Goal: Answer question/provide support: Share knowledge or assist other users

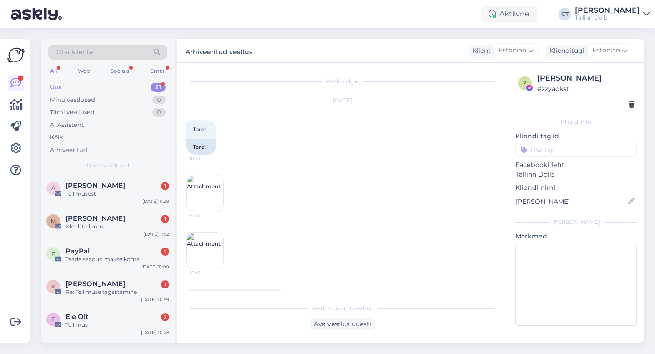
scroll to position [2563, 0]
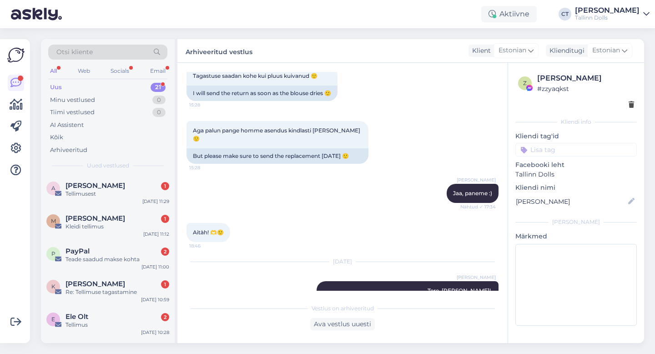
click at [70, 82] on div "Uus 21" at bounding box center [107, 87] width 119 height 13
click at [85, 254] on span "PayPal" at bounding box center [78, 251] width 24 height 8
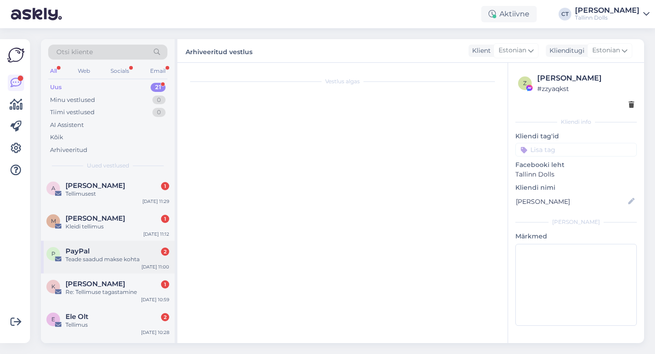
scroll to position [0, 0]
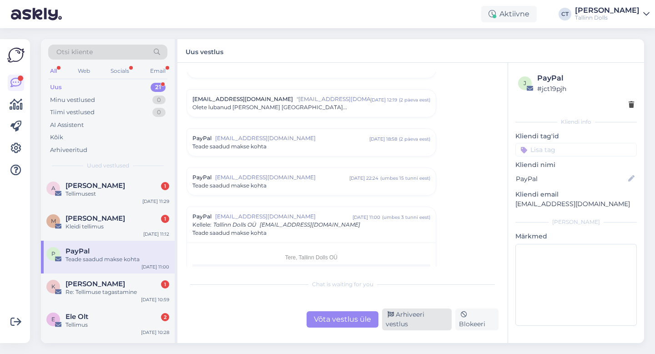
click at [404, 321] on div "Arhiveeri vestlus" at bounding box center [417, 320] width 70 height 22
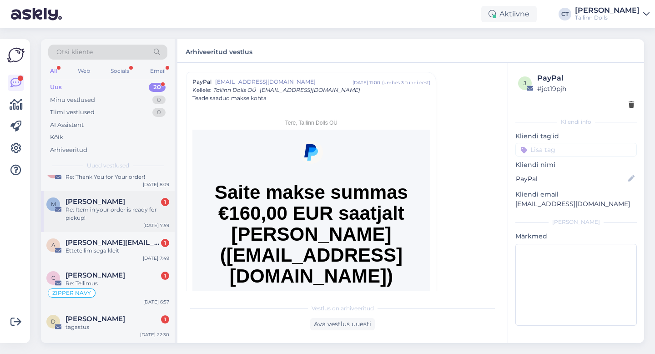
scroll to position [347, 0]
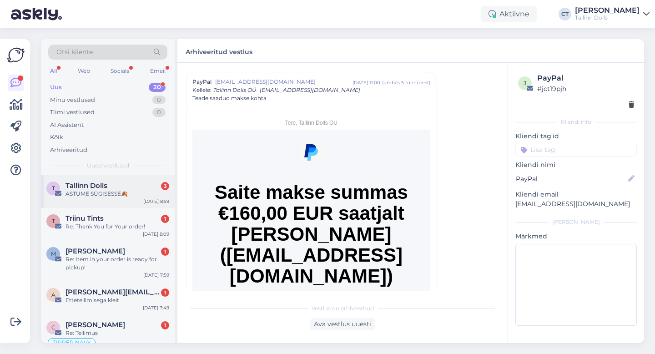
click at [122, 196] on div "ASTUME SÜGISESSE🍂" at bounding box center [118, 194] width 104 height 8
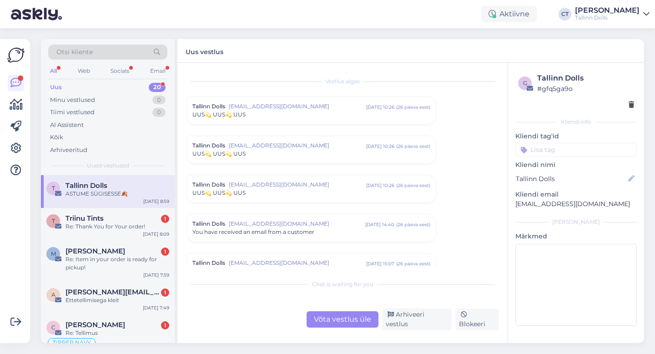
scroll to position [3765, 0]
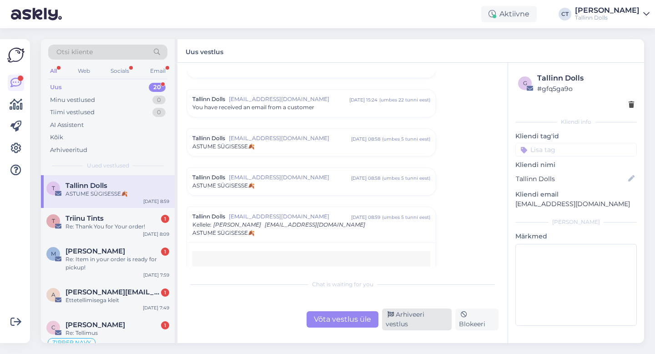
click at [404, 322] on div "Arhiveeri vestlus" at bounding box center [417, 320] width 70 height 22
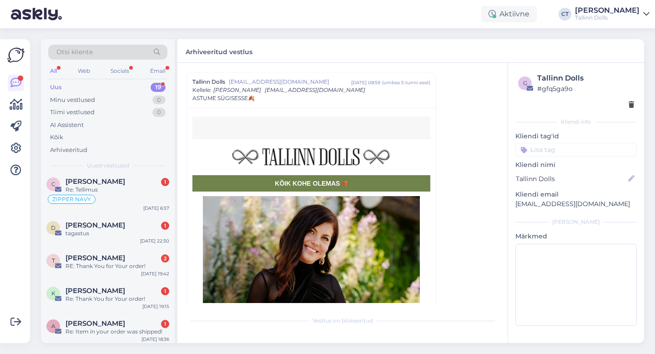
scroll to position [501, 0]
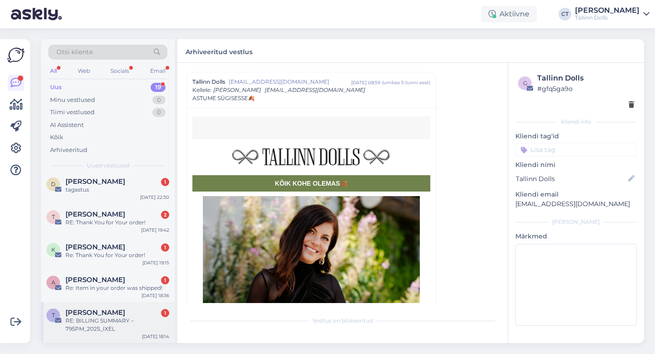
click at [145, 326] on div "RE: BILLING SUMMARY – 795PM_2025_IXEL" at bounding box center [118, 325] width 104 height 16
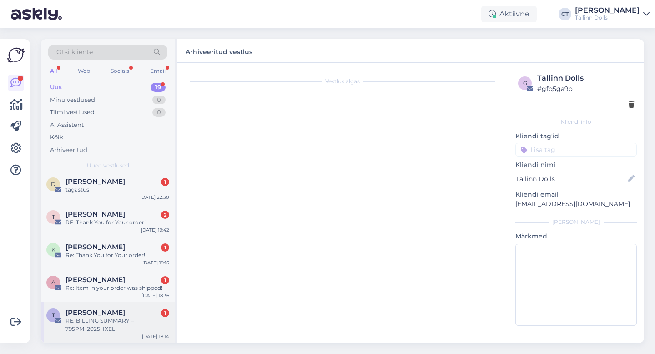
scroll to position [0, 0]
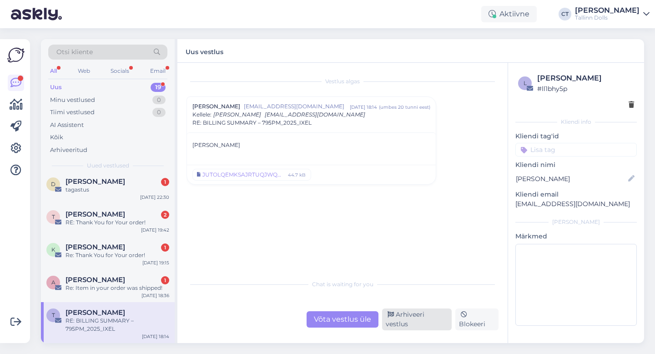
click at [398, 322] on div "Arhiveeri vestlus" at bounding box center [417, 320] width 70 height 22
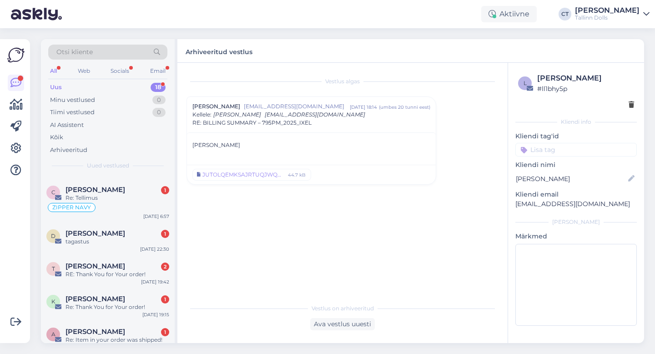
scroll to position [460, 0]
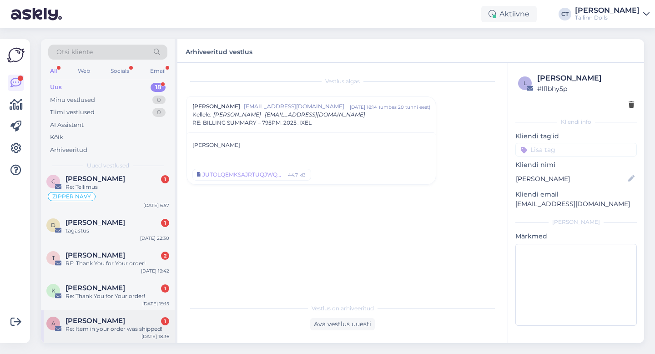
click at [124, 321] on span "[PERSON_NAME]" at bounding box center [96, 321] width 60 height 8
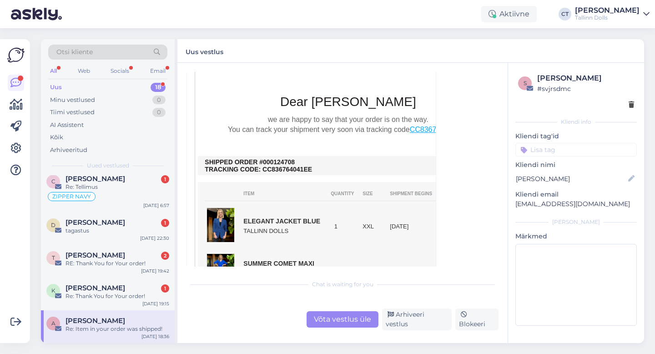
click at [326, 324] on div "Võta vestlus üle" at bounding box center [343, 319] width 72 height 16
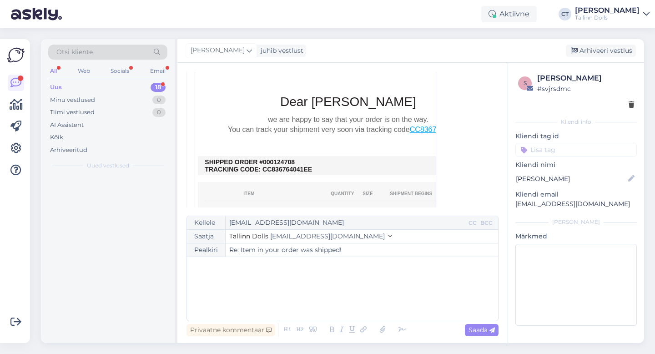
scroll to position [0, 0]
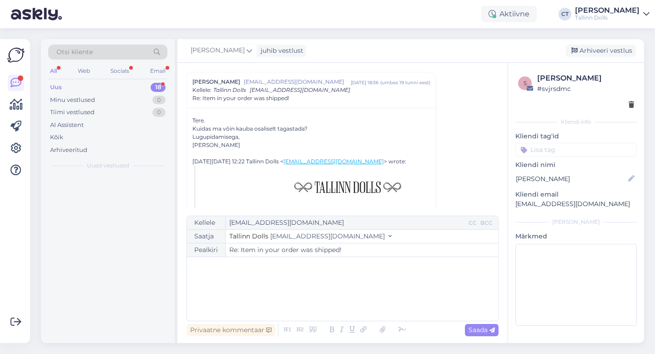
click at [315, 304] on div "﻿" at bounding box center [343, 289] width 302 height 55
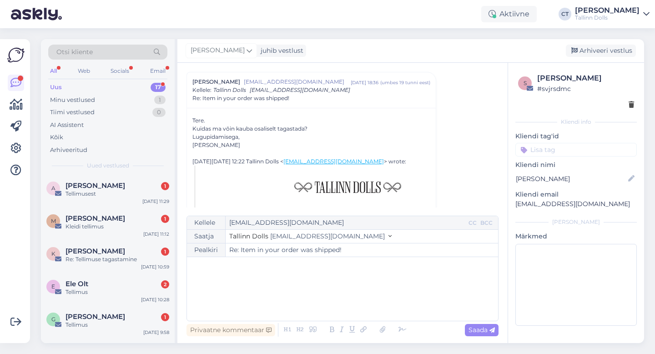
click at [243, 305] on div "﻿" at bounding box center [343, 289] width 302 height 55
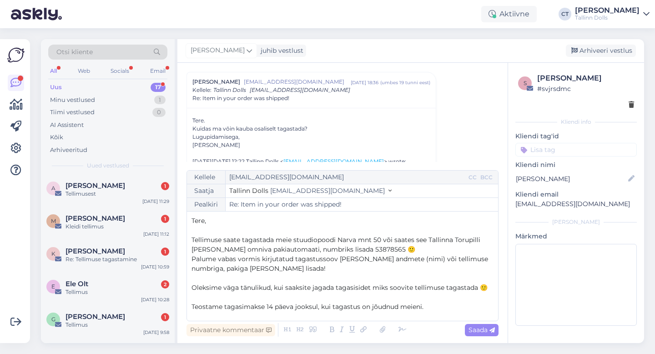
scroll to position [34, 0]
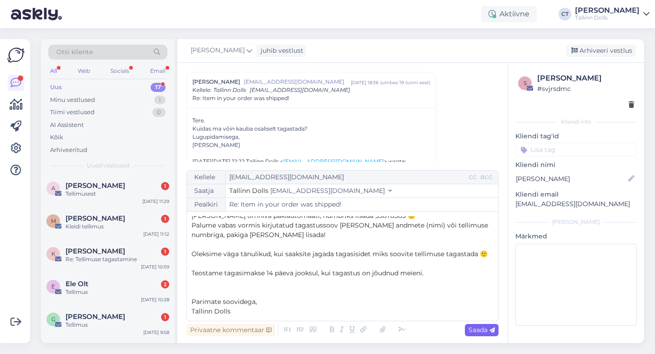
click at [478, 331] on span "Saada" at bounding box center [482, 330] width 26 height 8
type input "Re: Re: Item in your order was shipped!"
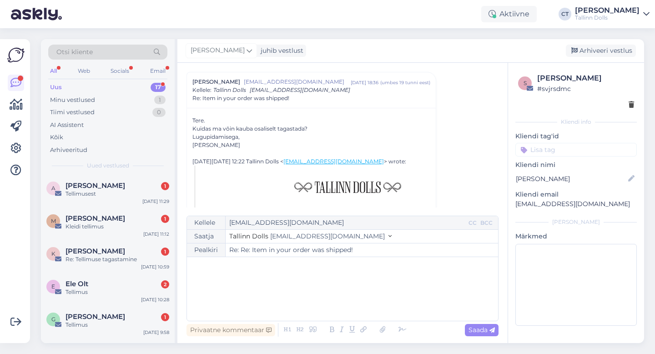
scroll to position [0, 0]
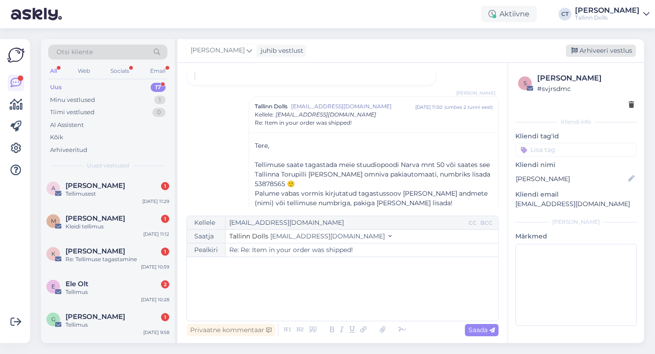
click at [599, 50] on div "Arhiveeri vestlus" at bounding box center [601, 51] width 70 height 12
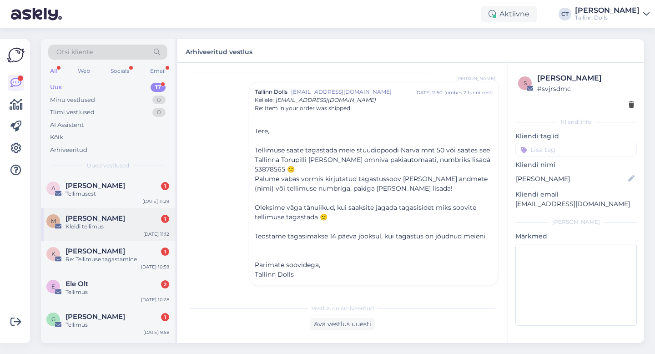
scroll to position [427, 0]
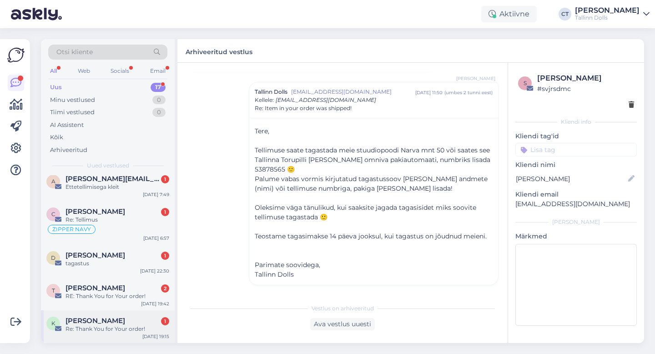
click at [102, 338] on div "K [PERSON_NAME] 1 Re: Thank You for Your order! [DATE] 19:15" at bounding box center [108, 326] width 134 height 33
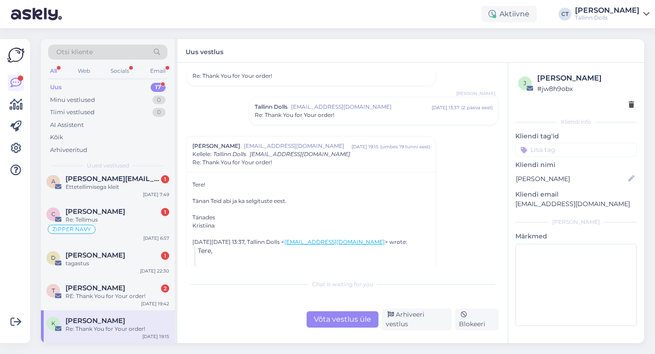
scroll to position [218, 0]
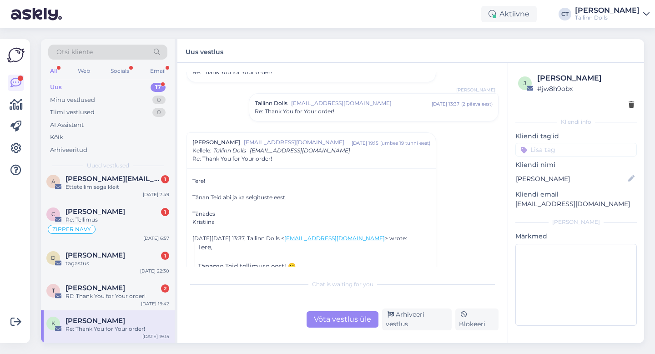
click at [344, 110] on div "Re: Thank You for Your order!" at bounding box center [374, 111] width 238 height 8
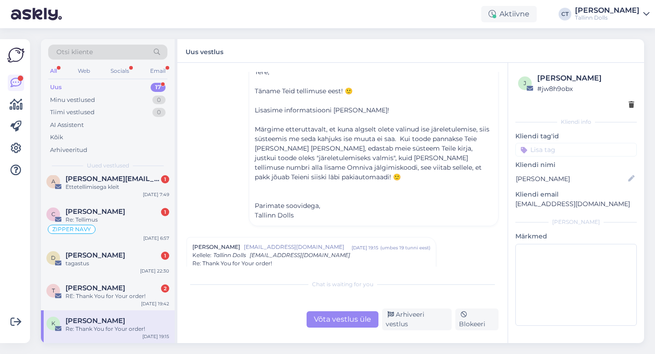
scroll to position [291, 0]
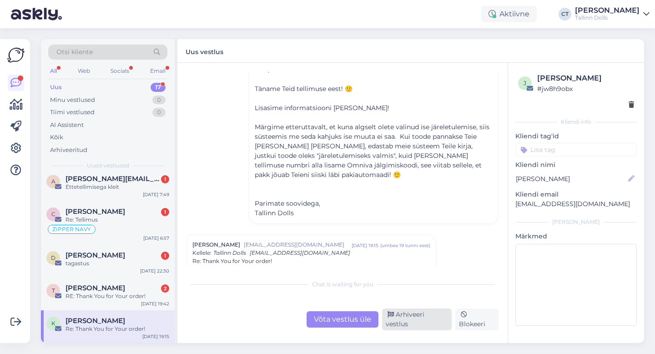
click at [402, 318] on div "Arhiveeri vestlus" at bounding box center [417, 320] width 70 height 22
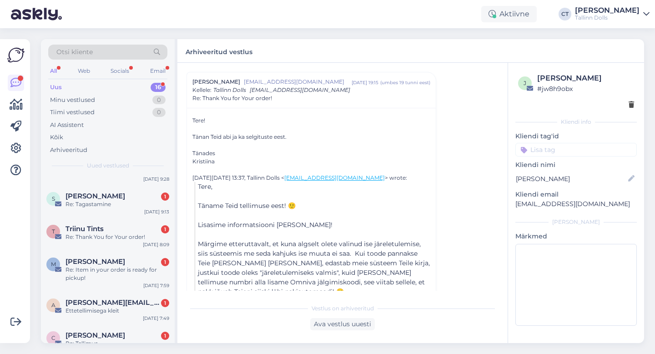
scroll to position [395, 0]
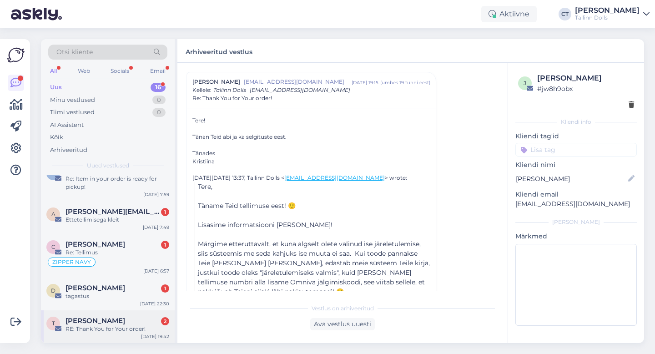
click at [139, 329] on div "RE: Thank You for Your order!" at bounding box center [118, 329] width 104 height 8
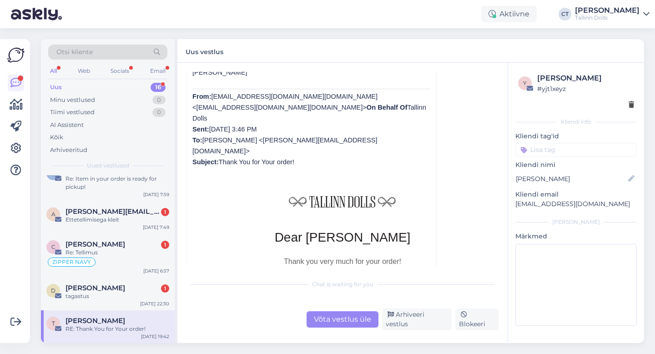
scroll to position [257, 0]
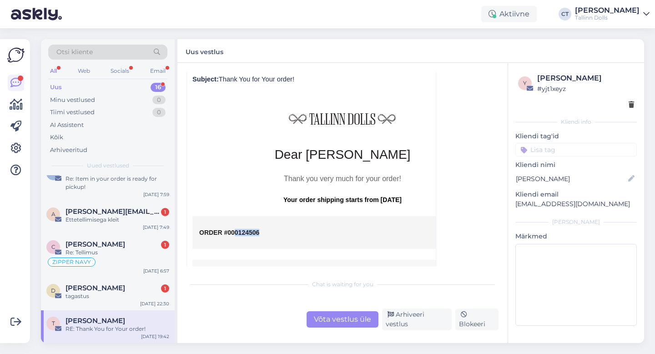
drag, startPoint x: 265, startPoint y: 211, endPoint x: 236, endPoint y: 211, distance: 29.1
click at [236, 229] on p "ORDER #000124506" at bounding box center [342, 232] width 287 height 7
copy span "0124506"
click at [340, 319] on div "Võta vestlus üle" at bounding box center [343, 319] width 72 height 16
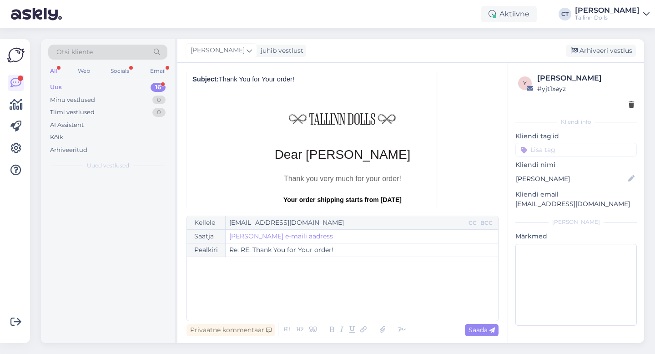
scroll to position [0, 0]
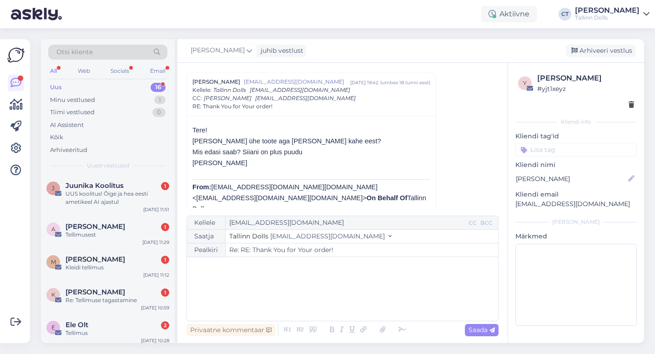
click at [348, 305] on div "﻿" at bounding box center [343, 289] width 302 height 55
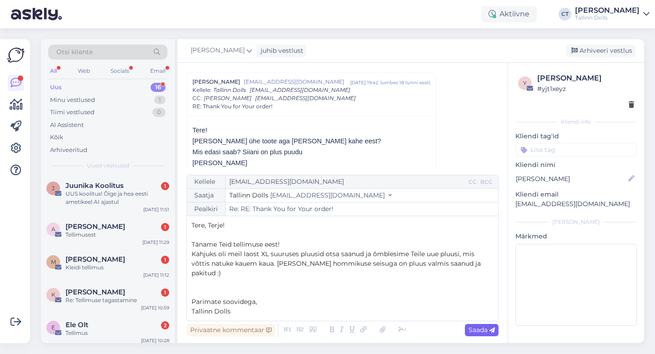
click at [483, 325] on div "Saada" at bounding box center [482, 330] width 34 height 12
type input "Re: Re: RE: Thank You for Your order!"
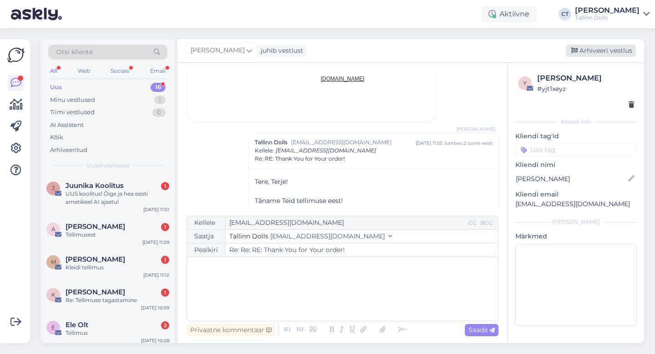
click at [594, 48] on div "Arhiveeri vestlus" at bounding box center [601, 51] width 70 height 12
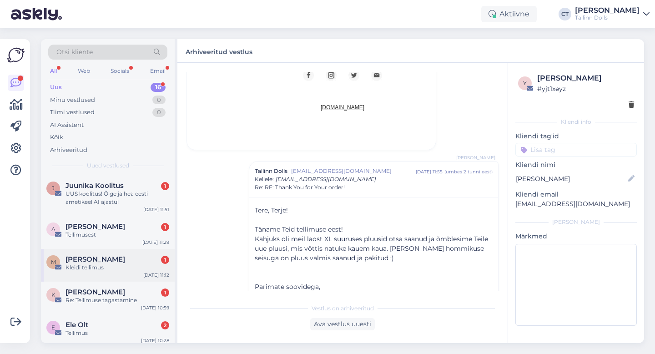
scroll to position [154, 0]
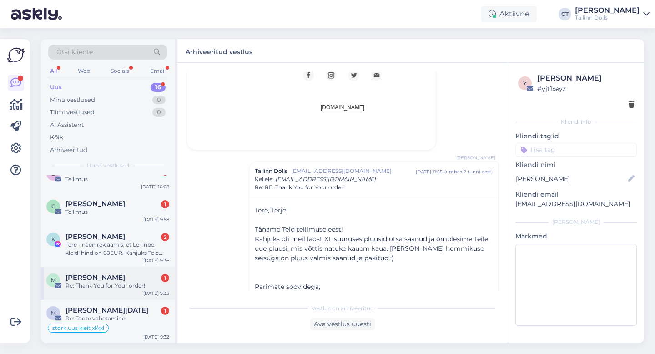
click at [106, 284] on div "Re: Thank You for Your order!" at bounding box center [118, 286] width 104 height 8
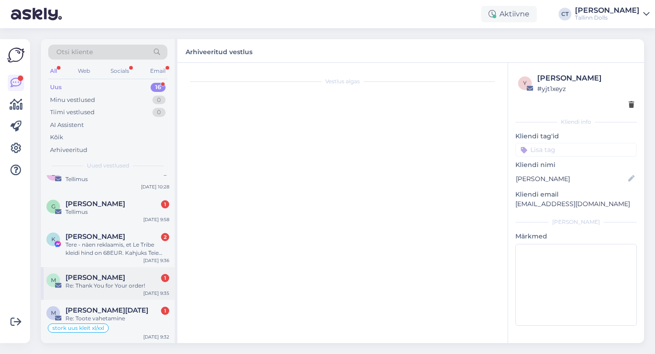
scroll to position [0, 0]
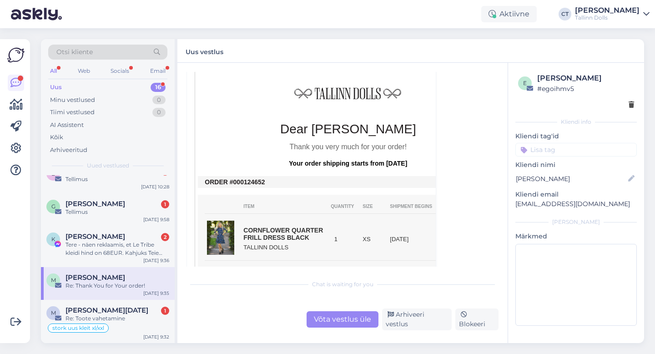
click at [329, 321] on div "Võta vestlus üle" at bounding box center [343, 319] width 72 height 16
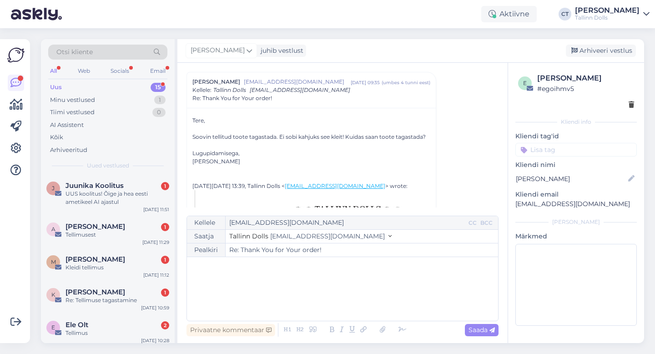
click at [327, 298] on div "﻿" at bounding box center [343, 289] width 302 height 55
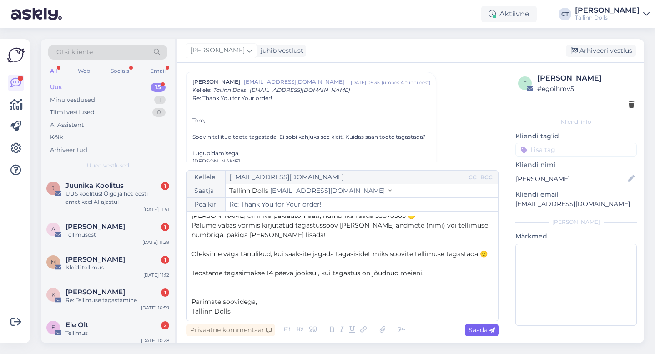
click at [472, 325] on div "Saada" at bounding box center [482, 330] width 34 height 12
type input "Re: Thank You for Your order!"
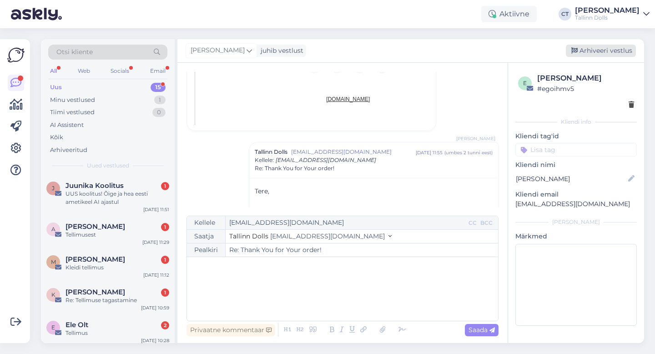
click at [610, 50] on div "Arhiveeri vestlus" at bounding box center [601, 51] width 70 height 12
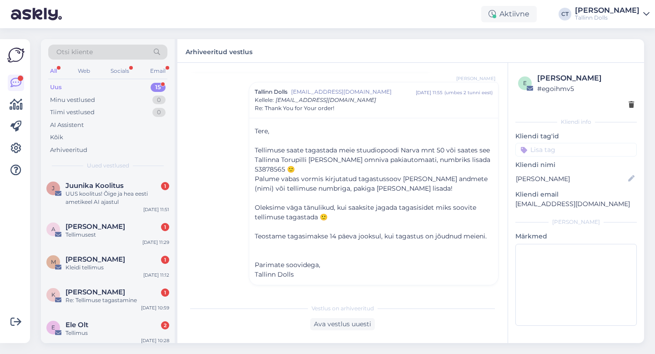
scroll to position [370, 0]
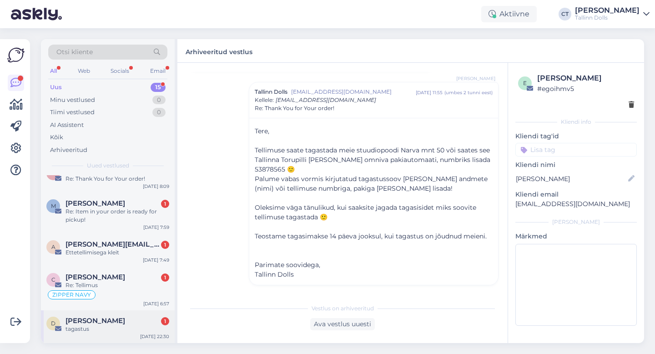
click at [105, 327] on div "tagastus" at bounding box center [118, 329] width 104 height 8
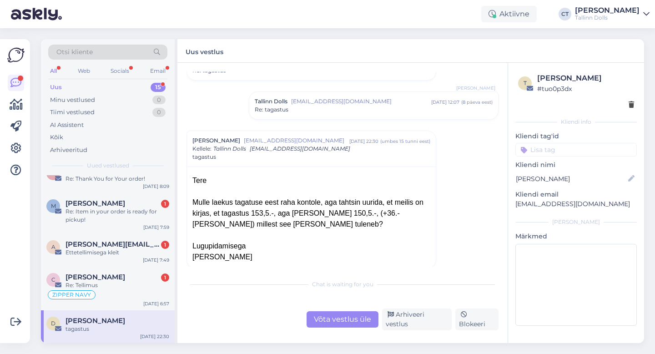
scroll to position [124, 0]
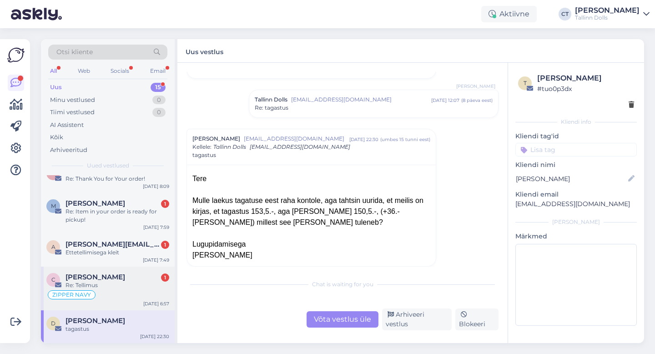
click at [110, 279] on div "[PERSON_NAME] 1" at bounding box center [118, 277] width 104 height 8
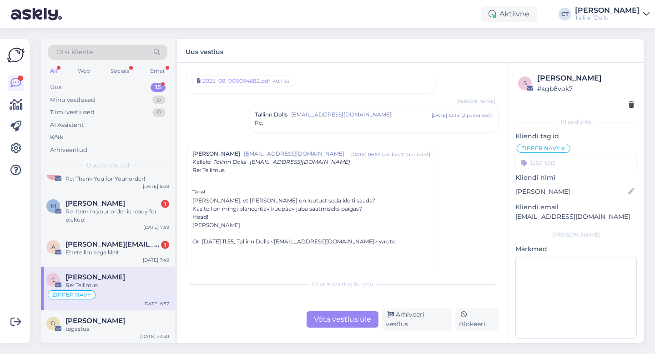
scroll to position [760, 0]
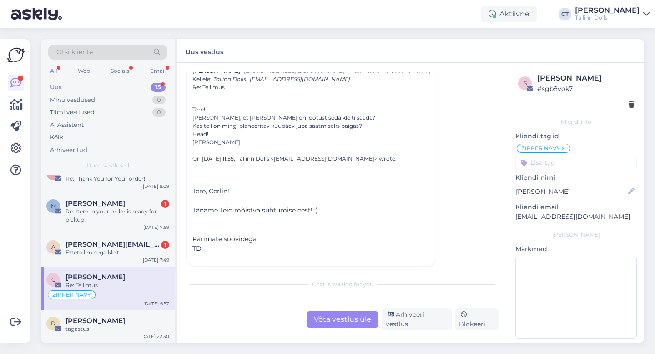
click at [350, 328] on div "Võta vestlus üle" at bounding box center [343, 319] width 72 height 16
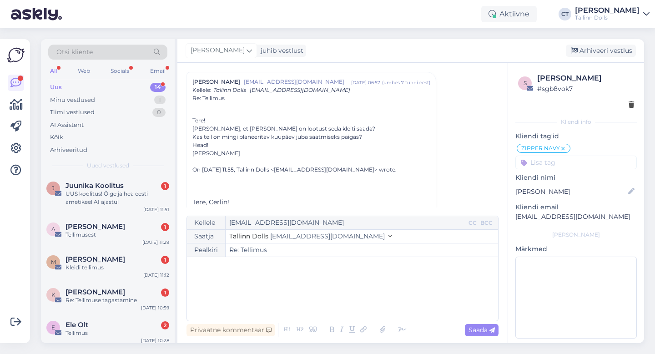
click at [357, 299] on div "﻿" at bounding box center [343, 289] width 302 height 55
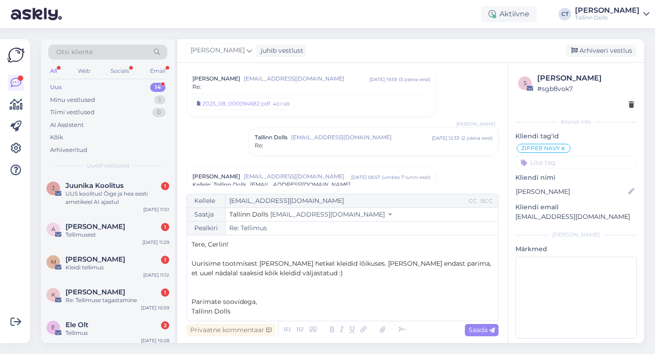
scroll to position [633, 0]
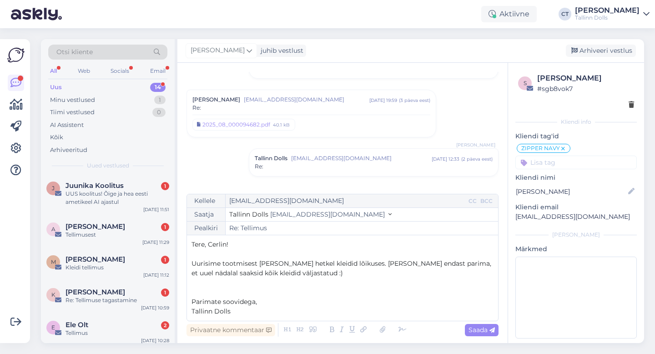
click at [385, 165] on div "Re:" at bounding box center [374, 166] width 238 height 8
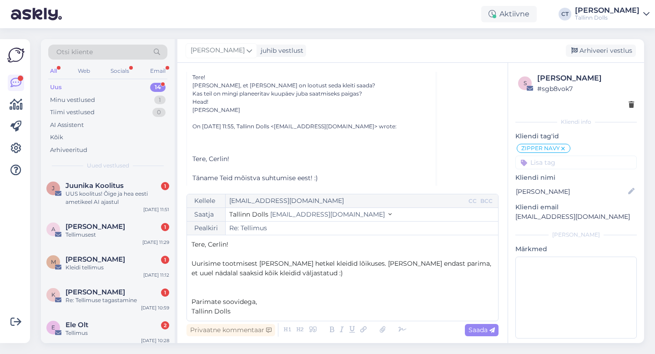
scroll to position [949, 0]
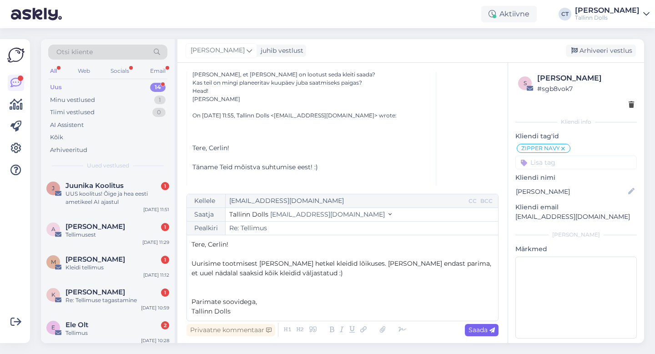
click at [474, 327] on span "Saada" at bounding box center [482, 330] width 26 height 8
type input "Re: Re: Tellimus"
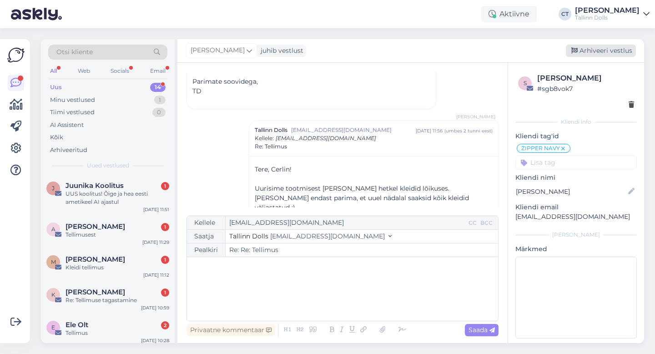
click at [596, 55] on div "Arhiveeri vestlus" at bounding box center [601, 51] width 70 height 12
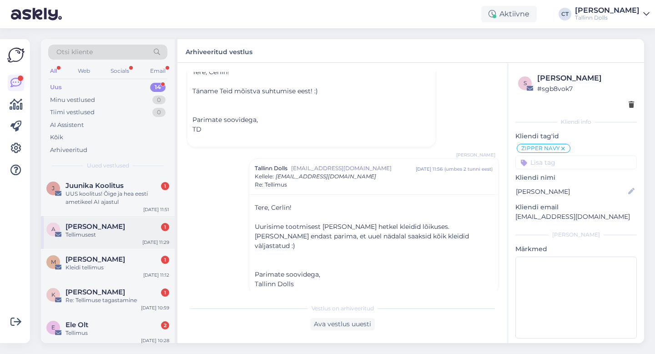
click at [141, 217] on div "A Aile Kask 1 Tellimusest [DATE] 11:29" at bounding box center [108, 232] width 134 height 33
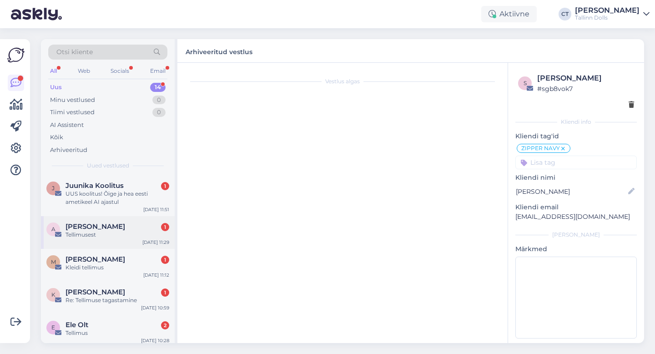
scroll to position [0, 0]
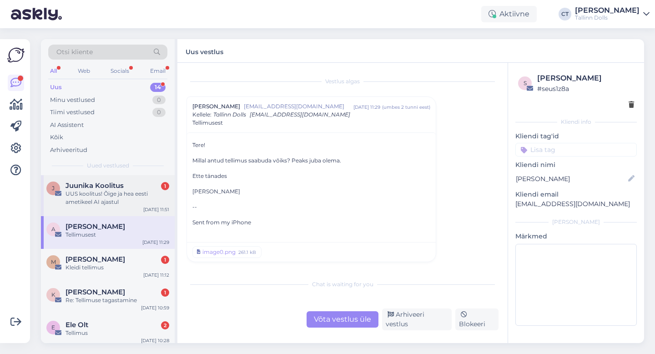
click at [142, 193] on div "UUS koolitus! Õige ja hea eesti ametikeel AI ajastul" at bounding box center [118, 198] width 104 height 16
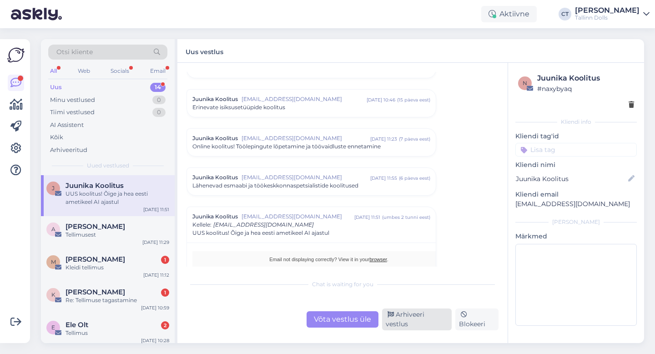
click at [416, 325] on div "Arhiveeri vestlus" at bounding box center [417, 320] width 70 height 22
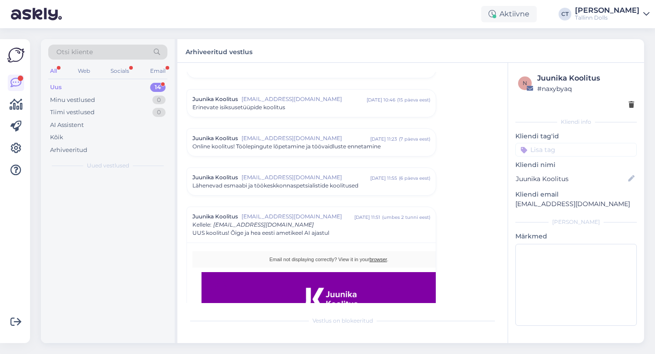
scroll to position [651, 0]
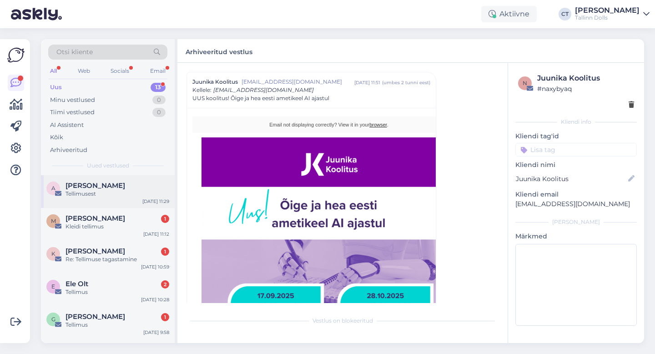
click at [107, 192] on div "Tellimusest" at bounding box center [118, 194] width 104 height 8
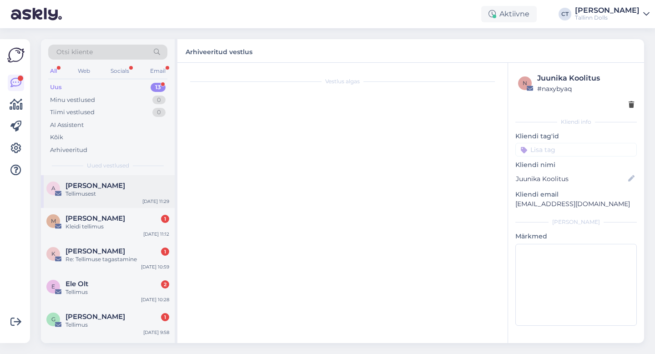
scroll to position [0, 0]
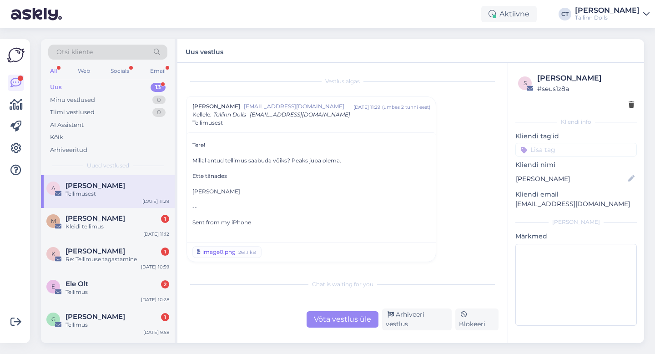
click at [222, 254] on div "image0.png" at bounding box center [219, 252] width 33 height 8
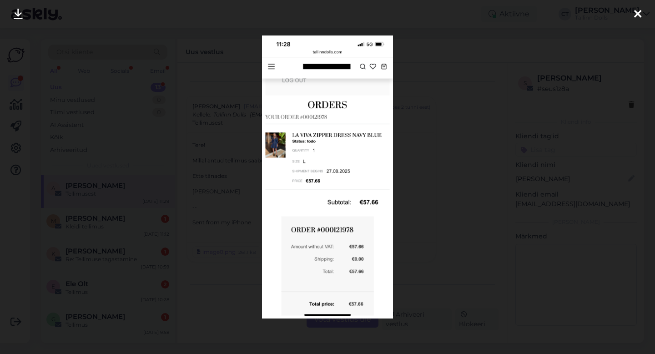
click at [639, 15] on icon at bounding box center [637, 15] width 7 height 12
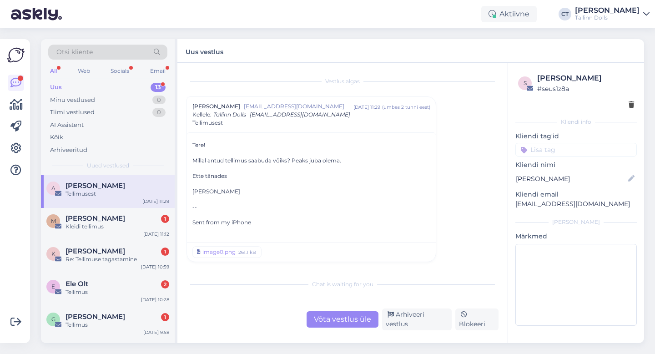
click at [365, 322] on div "Võta vestlus üle" at bounding box center [343, 319] width 72 height 16
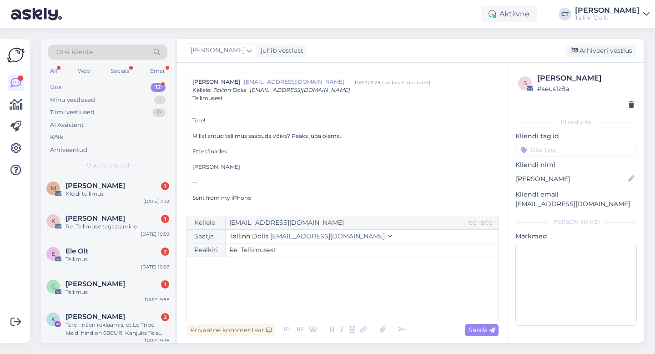
click at [359, 302] on div "﻿" at bounding box center [343, 289] width 302 height 55
click at [262, 303] on div "﻿" at bounding box center [343, 289] width 302 height 55
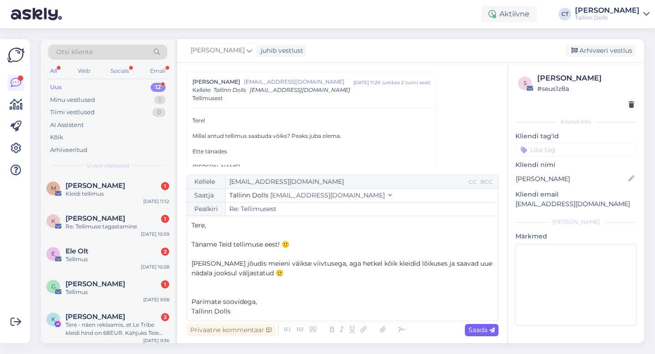
click at [480, 331] on span "Saada" at bounding box center [482, 330] width 26 height 8
type input "Re: Tellimusest"
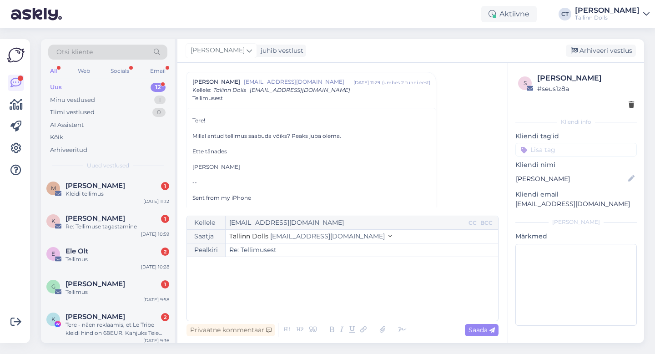
scroll to position [131, 0]
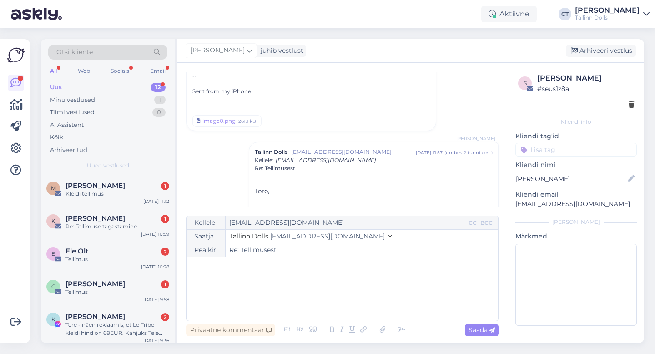
click at [598, 41] on div "[PERSON_NAME] juhib vestlust [GEOGRAPHIC_DATA] vestlus" at bounding box center [411, 51] width 467 height 24
click at [598, 49] on div "Arhiveeri vestlus" at bounding box center [601, 51] width 70 height 12
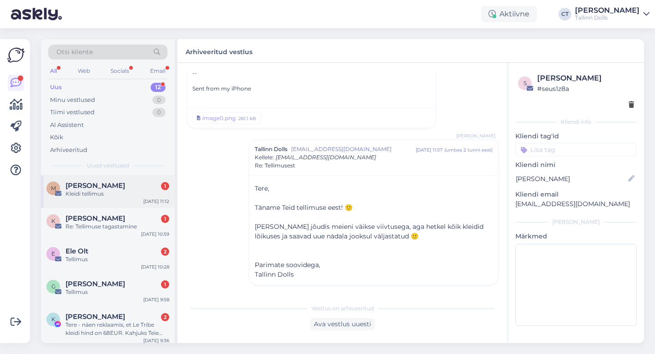
click at [125, 190] on div "Kleidi tellimus" at bounding box center [118, 194] width 104 height 8
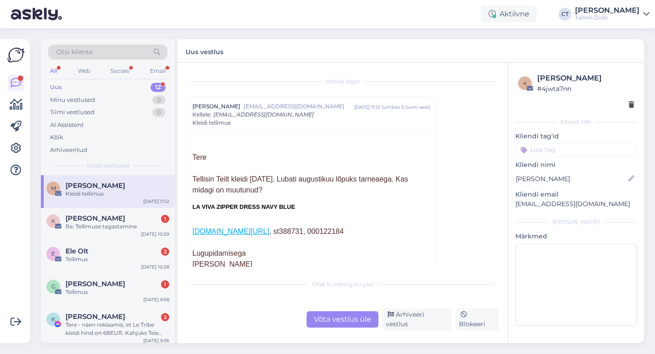
scroll to position [13, 0]
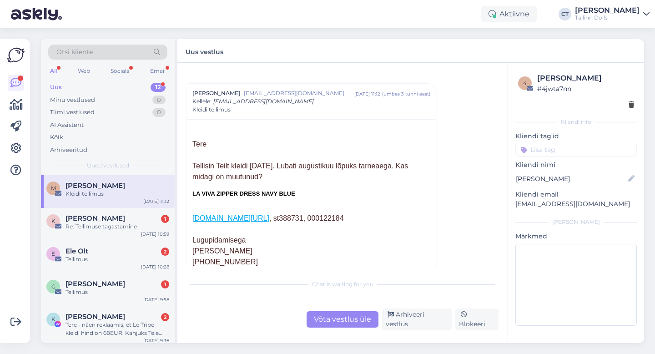
click at [334, 326] on div "Võta vestlus üle" at bounding box center [343, 319] width 72 height 16
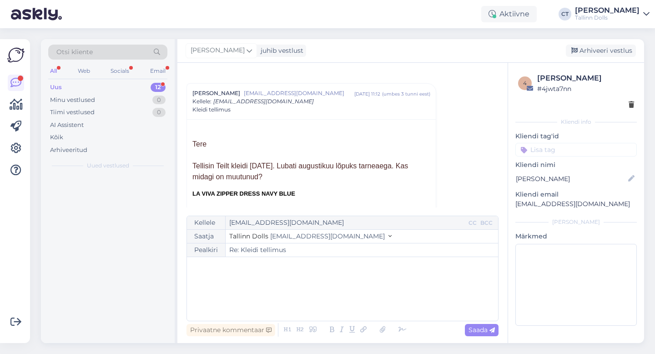
scroll to position [25, 0]
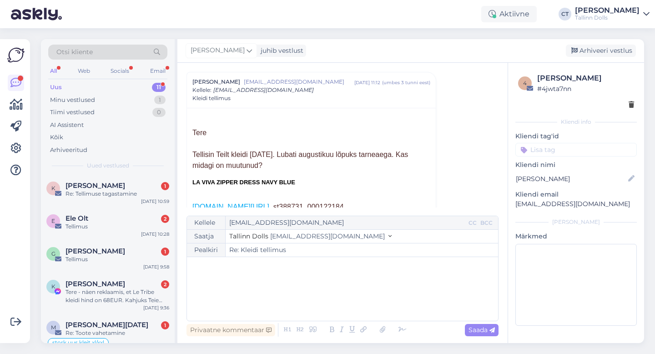
click at [340, 302] on div "﻿" at bounding box center [343, 289] width 302 height 55
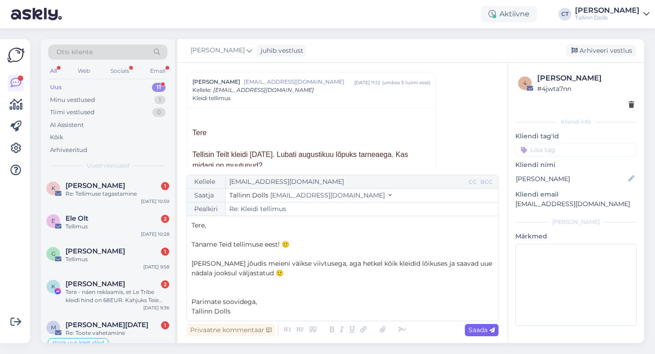
click at [493, 335] on div "Saada" at bounding box center [482, 330] width 34 height 12
type input "Re: Re: Kleidi tellimus"
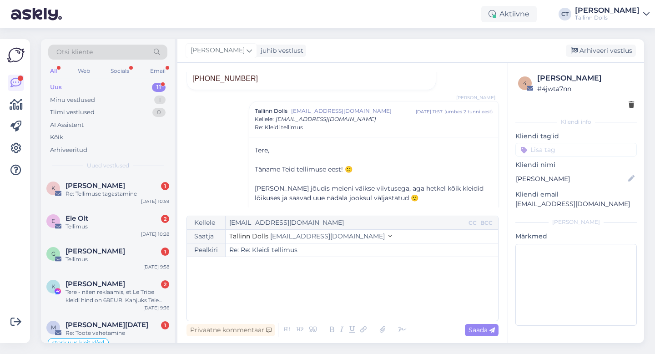
click at [609, 43] on div "[PERSON_NAME] juhib vestlust [GEOGRAPHIC_DATA] vestlus" at bounding box center [411, 51] width 467 height 24
click at [609, 52] on div "Arhiveeri vestlus" at bounding box center [601, 51] width 70 height 12
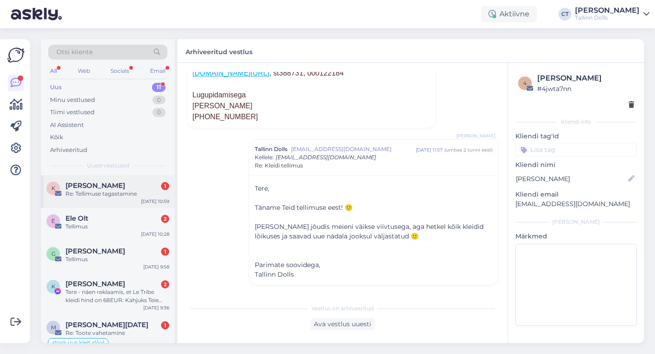
click at [150, 178] on div "K [PERSON_NAME] 1 Re: Tellimuse tagastamine [DATE] 10:59" at bounding box center [108, 191] width 134 height 33
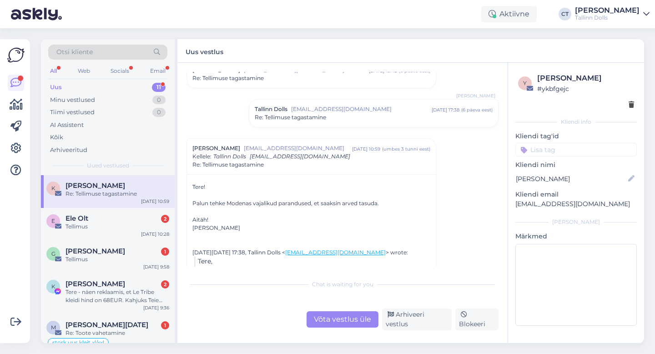
scroll to position [193, 0]
click at [323, 121] on span "Re: Tellimuse tagastamine" at bounding box center [290, 118] width 71 height 8
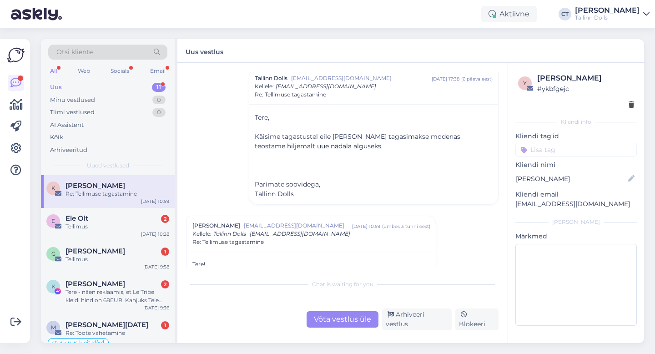
scroll to position [225, 0]
click at [337, 319] on div "Võta vestlus üle" at bounding box center [343, 319] width 72 height 16
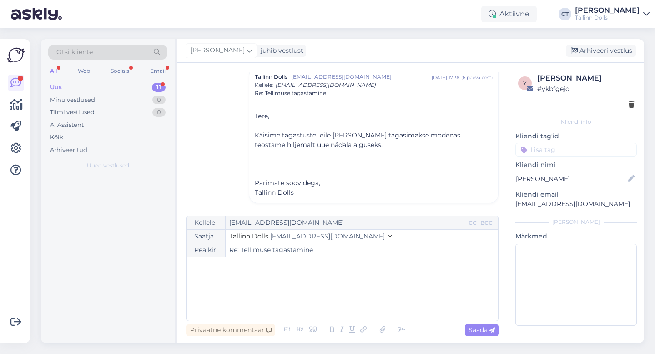
scroll to position [368, 0]
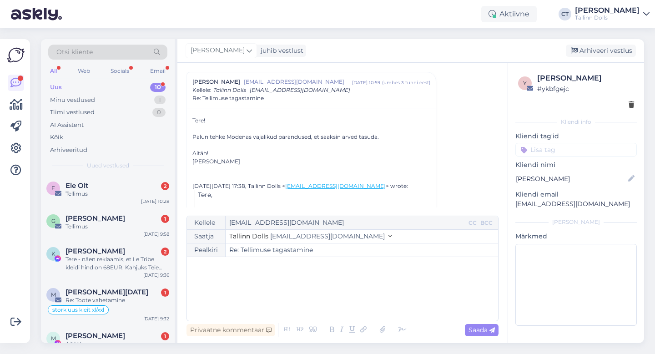
click at [339, 304] on div "﻿" at bounding box center [343, 289] width 302 height 55
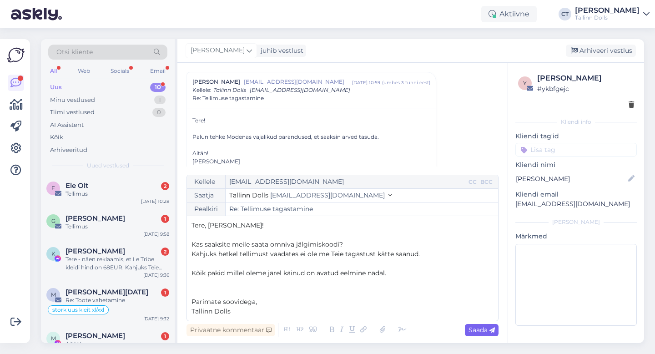
click at [477, 328] on span "Saada" at bounding box center [482, 330] width 26 height 8
type input "Re: Tellimuse tagastamine"
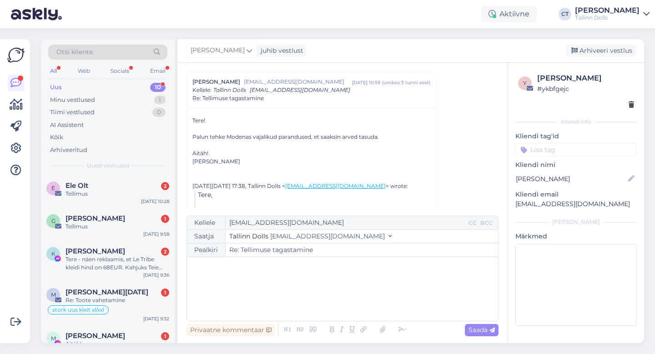
scroll to position [519, 0]
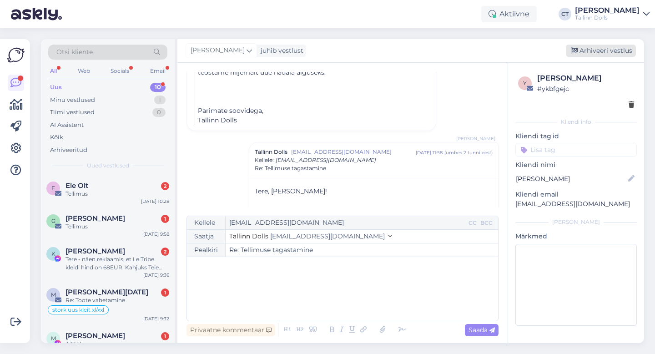
click at [595, 52] on div "Arhiveeri vestlus" at bounding box center [601, 51] width 70 height 12
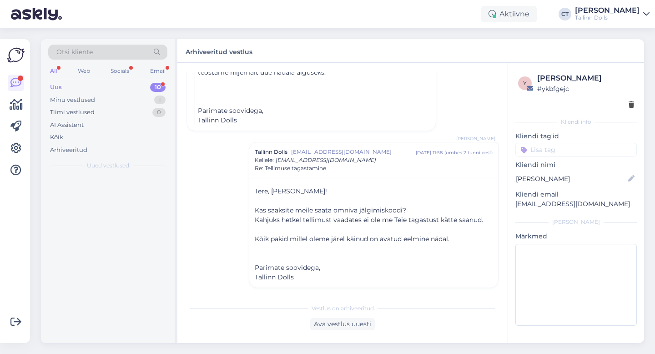
scroll to position [522, 0]
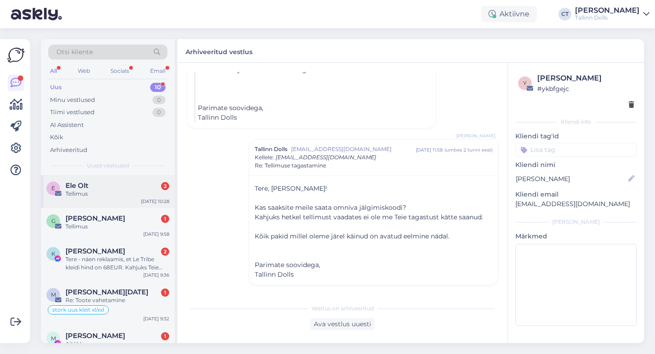
click at [94, 186] on div "Ele Olt 2" at bounding box center [118, 186] width 104 height 8
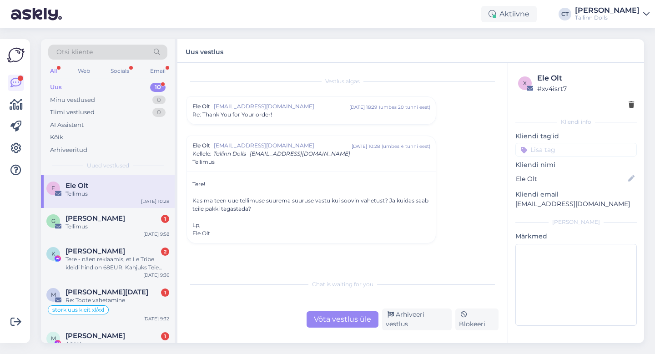
click at [306, 122] on div "Ele Olt [EMAIL_ADDRESS][DOMAIN_NAME] [DATE] 18:29 ( umbes 20 tunni eest ) Re: T…" at bounding box center [311, 110] width 249 height 27
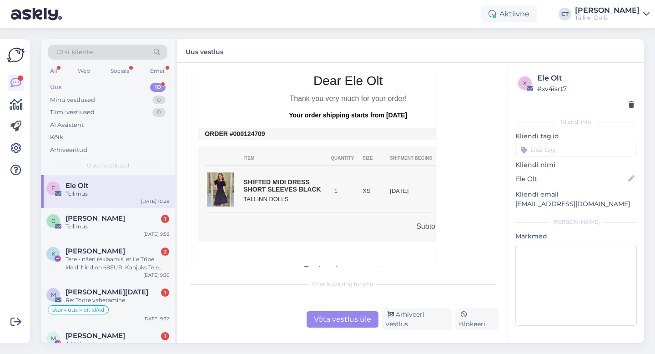
scroll to position [256, 0]
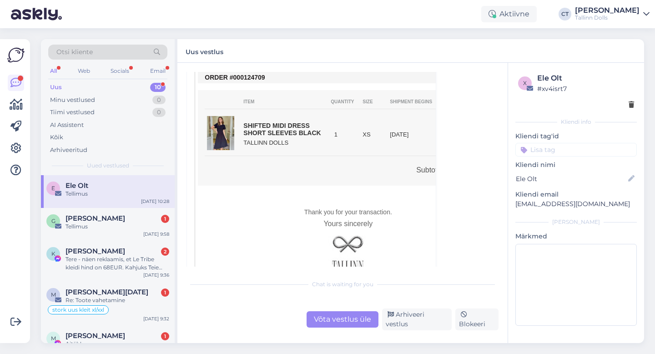
click at [339, 335] on div "Vestlus algas Ele Olt [EMAIL_ADDRESS][DOMAIN_NAME] [DATE] 18:29 ( umbes 20 tunn…" at bounding box center [343, 203] width 330 height 280
click at [339, 328] on div "Võta vestlus üle" at bounding box center [343, 319] width 72 height 16
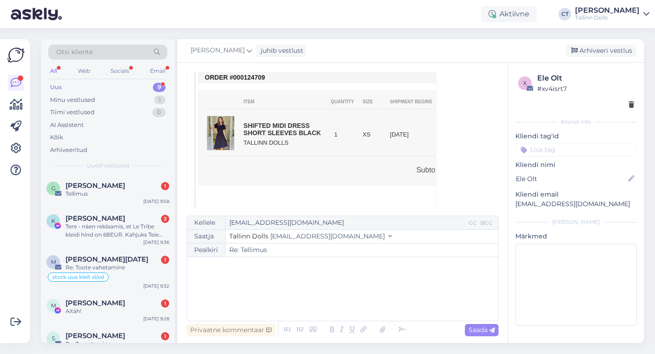
scroll to position [578, 0]
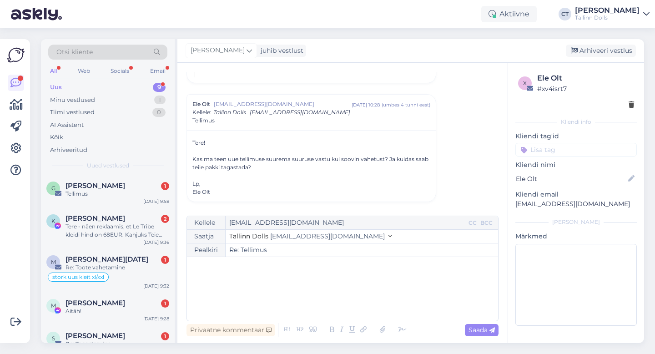
click at [335, 295] on div "﻿" at bounding box center [343, 289] width 302 height 55
click at [260, 298] on div "﻿" at bounding box center [343, 289] width 302 height 55
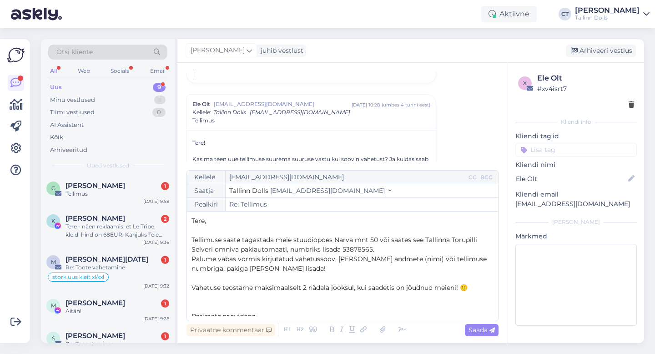
scroll to position [24, 0]
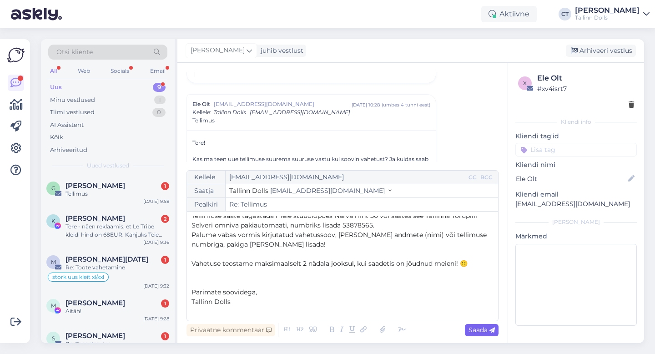
click at [491, 330] on icon at bounding box center [492, 330] width 5 height 5
type input "Re: Re: Tellimus"
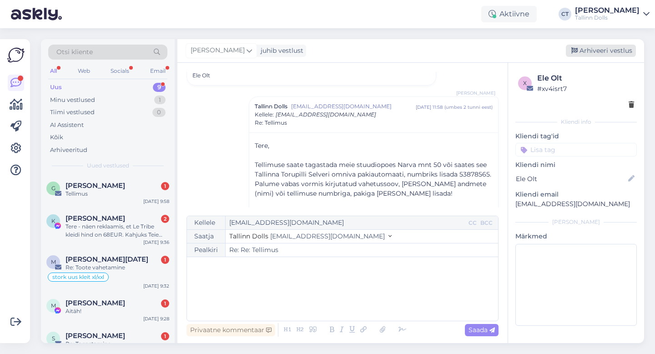
click at [600, 52] on div "Arhiveeri vestlus" at bounding box center [601, 51] width 70 height 12
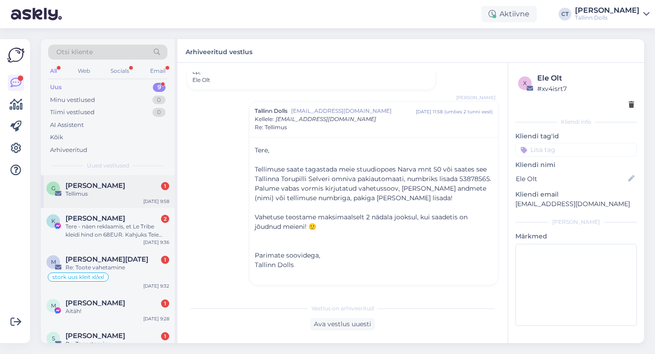
click at [123, 191] on div "Tellimus" at bounding box center [118, 194] width 104 height 8
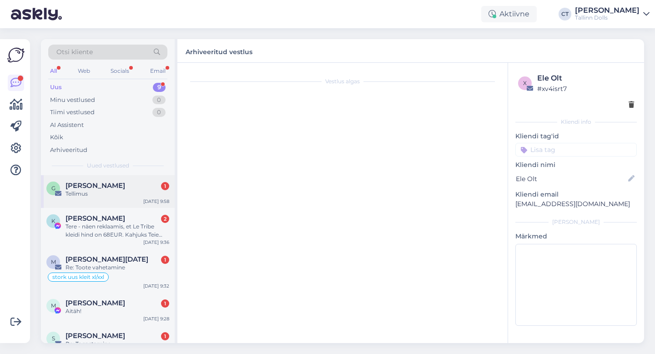
scroll to position [0, 0]
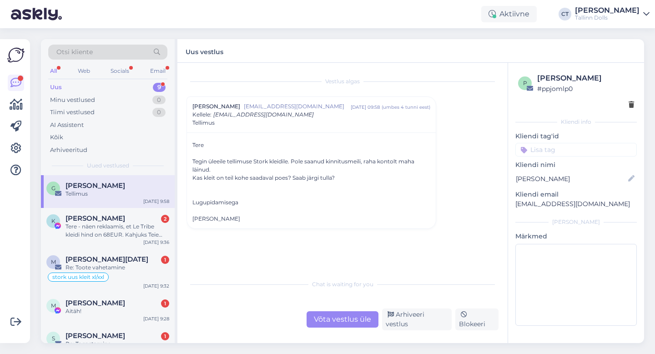
click at [335, 324] on div "Võta vestlus üle" at bounding box center [343, 319] width 72 height 16
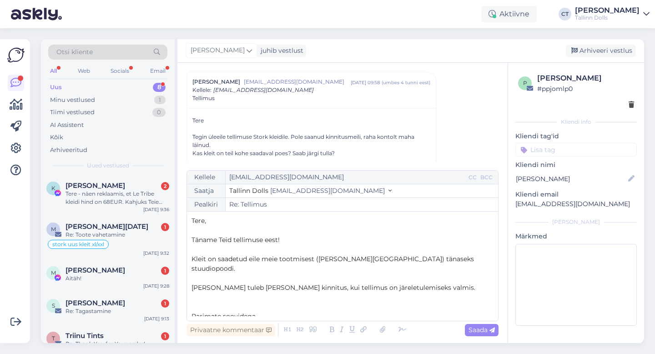
scroll to position [5, 0]
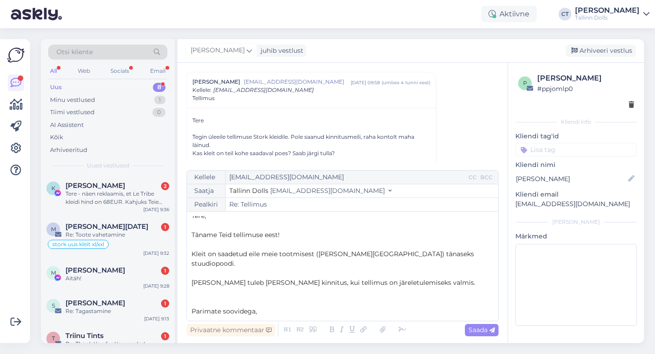
click at [470, 324] on div "Saada" at bounding box center [482, 330] width 34 height 12
click at [477, 327] on span "Saada" at bounding box center [482, 330] width 26 height 8
type input "Re: Re: Tellimus"
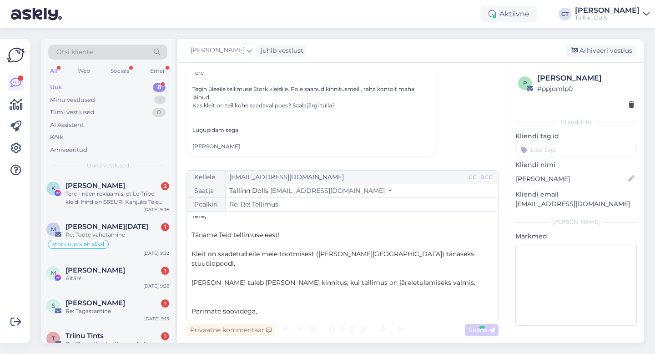
scroll to position [0, 0]
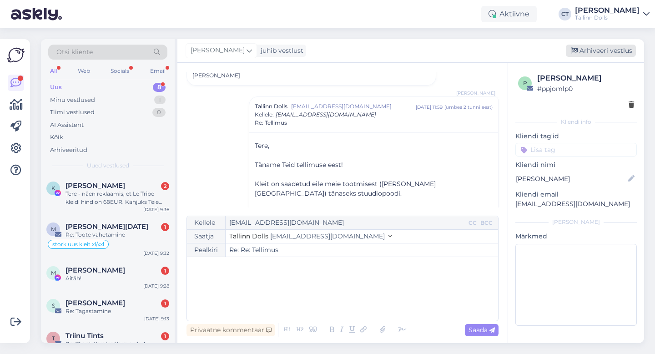
click at [621, 49] on div "Arhiveeri vestlus" at bounding box center [601, 51] width 70 height 12
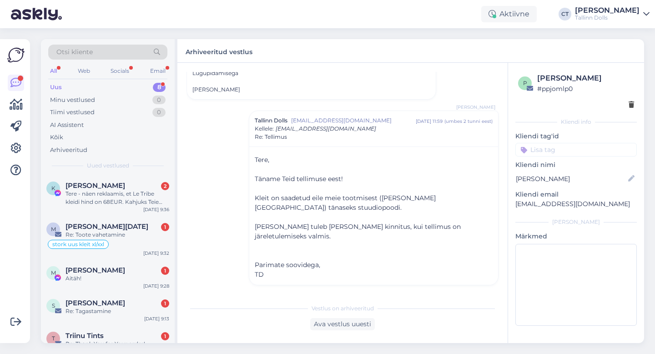
scroll to position [120, 0]
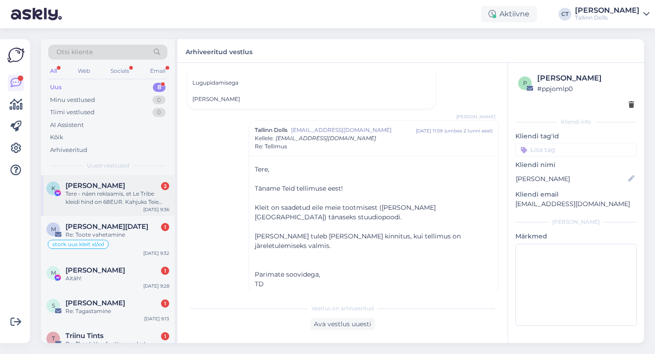
click at [99, 203] on div "Tere - näen reklaamis, et Le Tribe kleidi hind on 68EUR. Kahjuks Teie kodulehel…" at bounding box center [118, 198] width 104 height 16
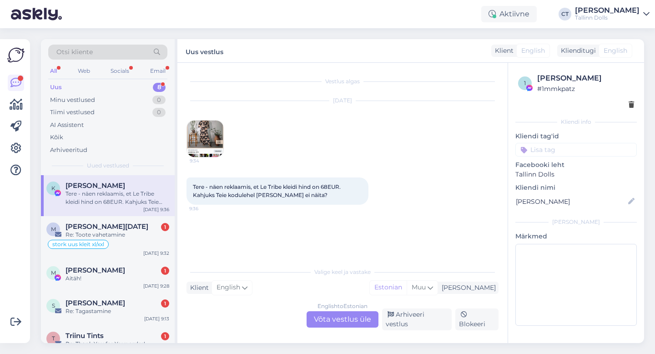
click at [193, 139] on img at bounding box center [205, 139] width 36 height 36
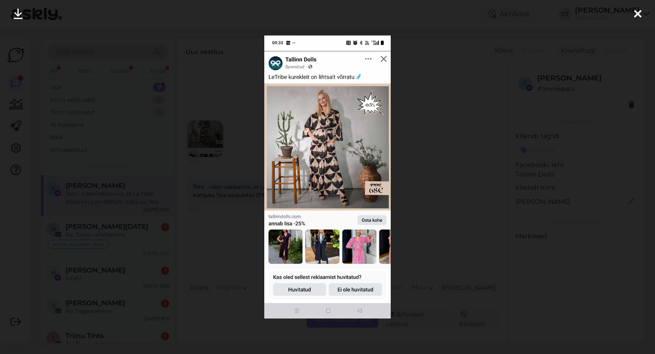
click at [639, 14] on icon at bounding box center [637, 15] width 7 height 12
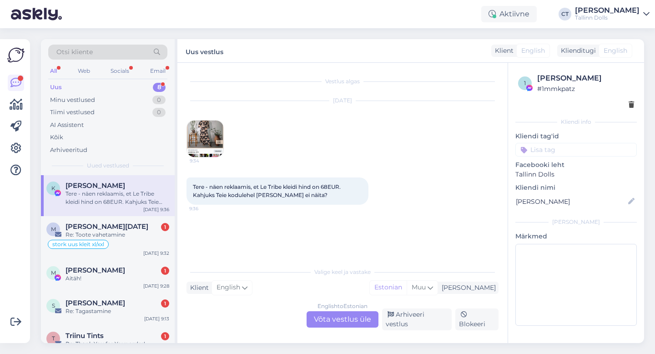
click at [370, 317] on div "English to Estonian Võta vestlus üle" at bounding box center [343, 319] width 72 height 16
click at [371, 314] on div "English to Estonian Võta vestlus üle" at bounding box center [343, 319] width 72 height 16
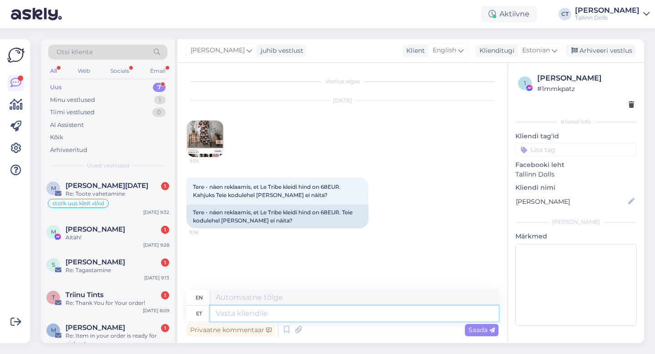
click at [371, 314] on textarea at bounding box center [354, 313] width 289 height 15
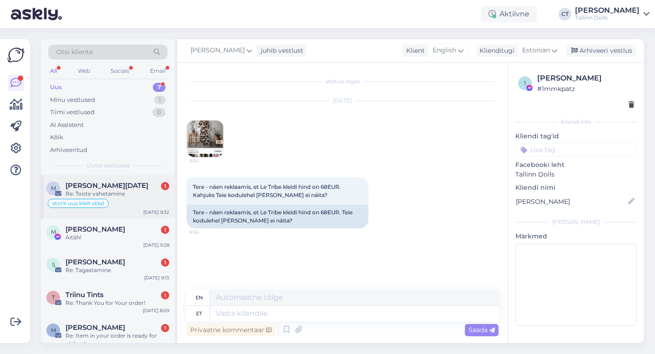
click at [124, 182] on div "[PERSON_NAME][DATE] 1" at bounding box center [118, 186] width 104 height 8
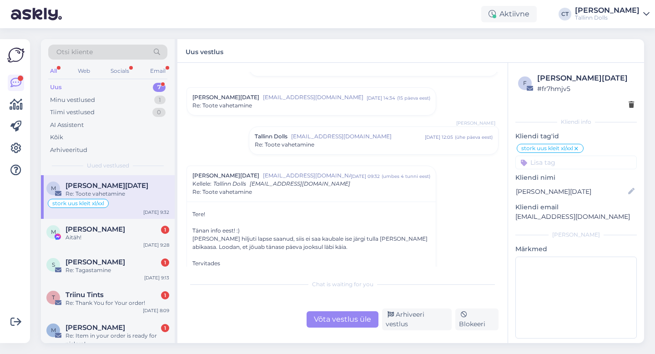
scroll to position [225, 0]
click at [340, 320] on div "Võta vestlus üle" at bounding box center [343, 319] width 72 height 16
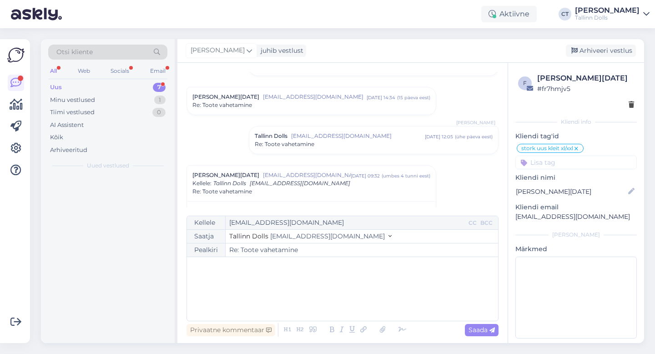
scroll to position [318, 0]
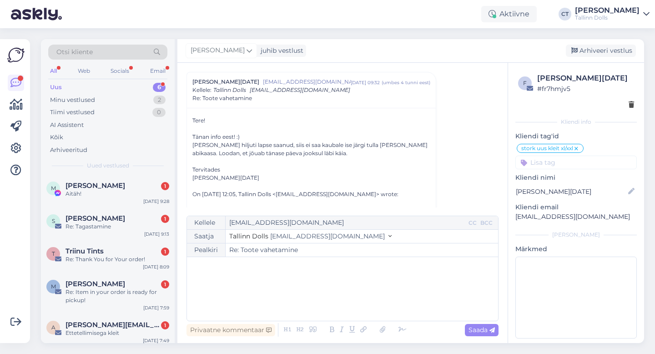
click at [340, 312] on div "﻿" at bounding box center [343, 289] width 302 height 55
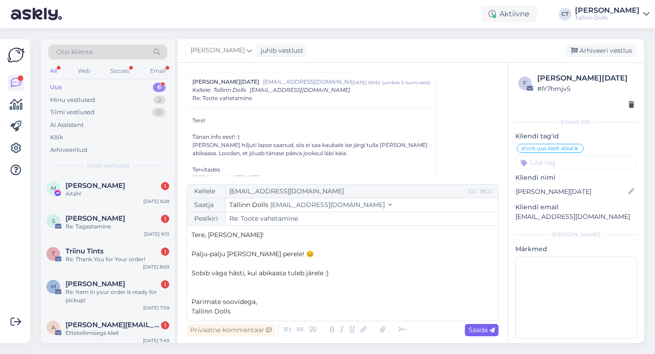
click at [472, 326] on span "Saada" at bounding box center [482, 330] width 26 height 8
type input "Re: Re: Toote vahetamine"
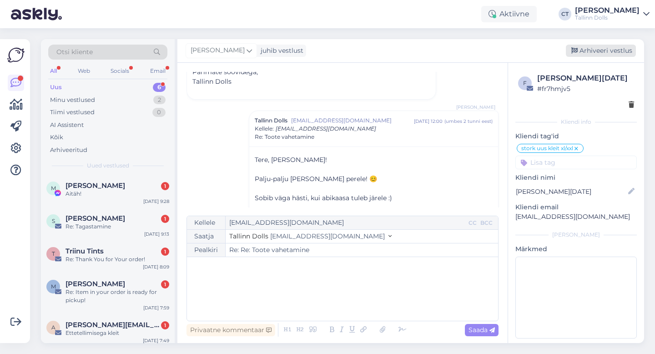
click at [592, 53] on div "Arhiveeri vestlus" at bounding box center [601, 51] width 70 height 12
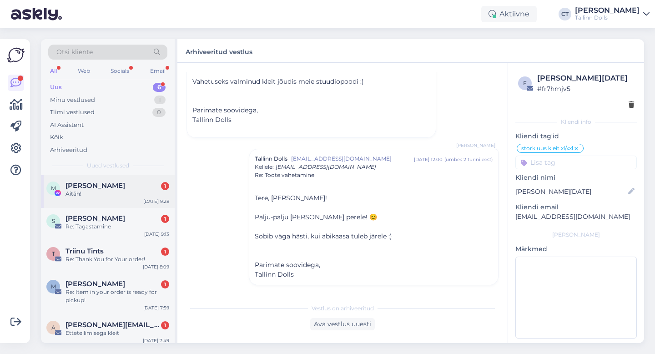
click at [105, 200] on div "M [PERSON_NAME] 1 Aitäh! [DATE] 9:28" at bounding box center [108, 191] width 134 height 33
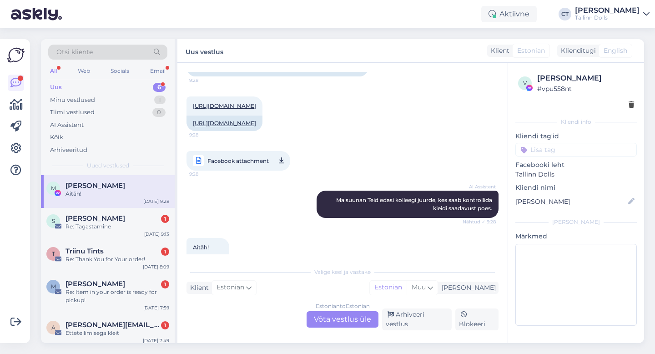
scroll to position [353, 0]
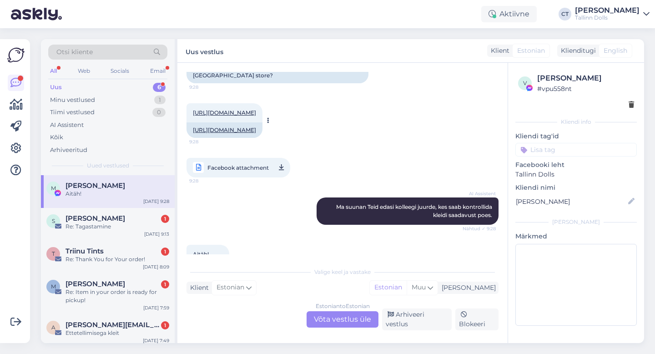
click at [246, 110] on link "[URL][DOMAIN_NAME]" at bounding box center [224, 112] width 63 height 7
click at [241, 113] on link "[URL][DOMAIN_NAME]" at bounding box center [224, 112] width 63 height 7
click at [339, 328] on div "Estonian to Estonian Võta vestlus üle" at bounding box center [343, 319] width 72 height 16
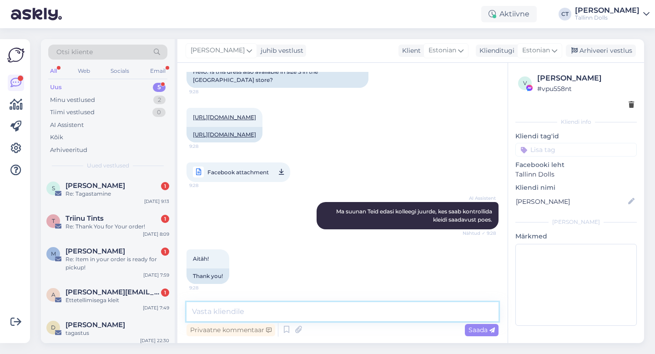
click at [339, 320] on textarea at bounding box center [343, 311] width 312 height 19
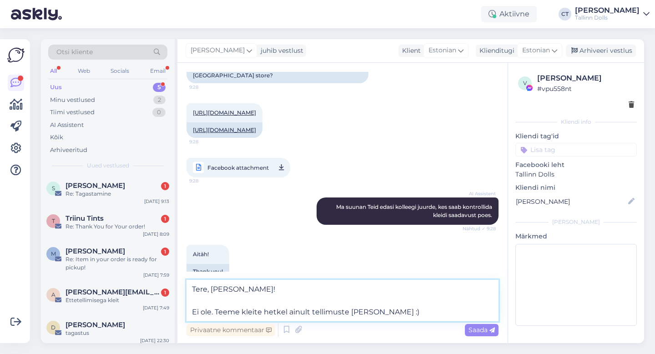
type textarea "Tere, [PERSON_NAME]! Ei ole. Teeme kleite hetkel ainult tellimuste [PERSON_NAME…"
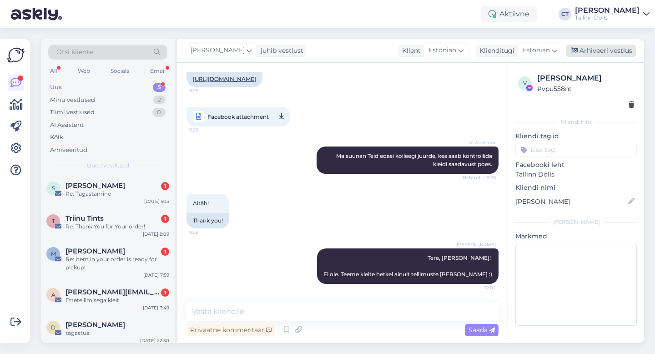
click at [594, 54] on div "Arhiveeri vestlus" at bounding box center [601, 51] width 70 height 12
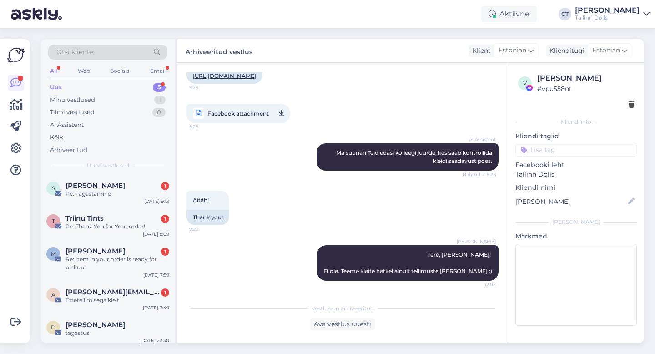
scroll to position [448, 0]
click at [115, 182] on div "[PERSON_NAME] 1" at bounding box center [118, 186] width 104 height 8
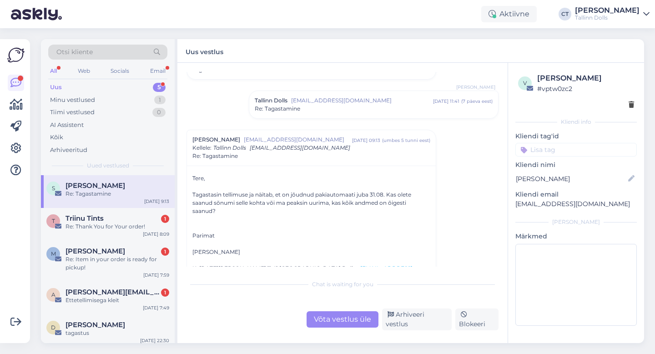
scroll to position [47, 0]
click at [346, 317] on div "Võta vestlus üle" at bounding box center [343, 319] width 72 height 16
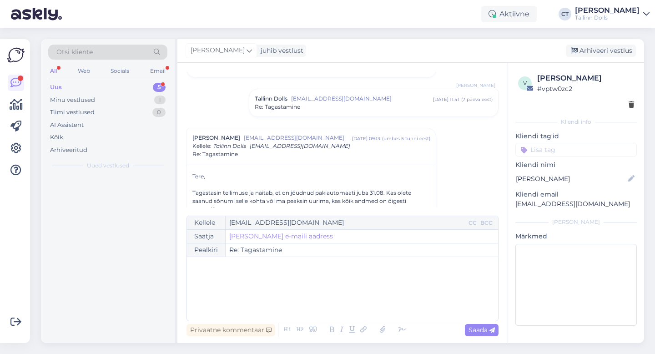
scroll to position [103, 0]
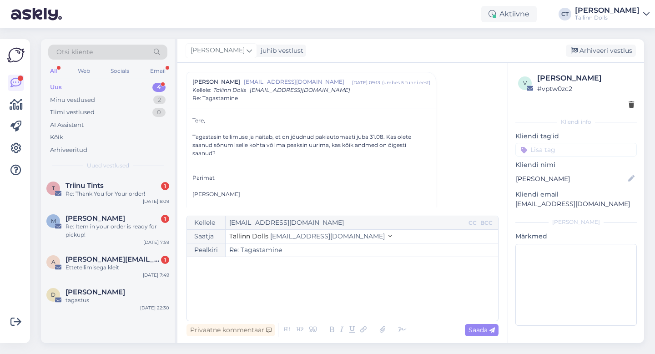
click at [344, 304] on div "﻿" at bounding box center [343, 289] width 302 height 55
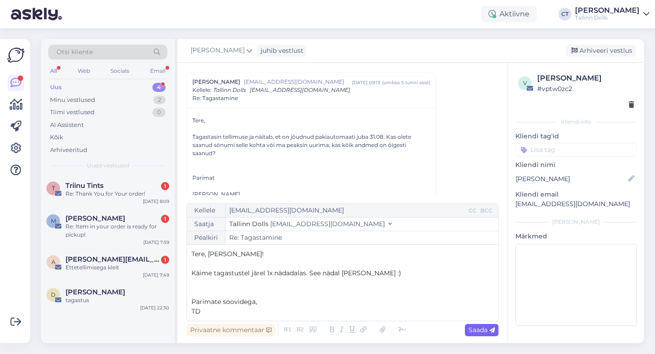
click at [487, 332] on span "Saada" at bounding box center [482, 330] width 26 height 8
type input "Re: Re: Tagastamine"
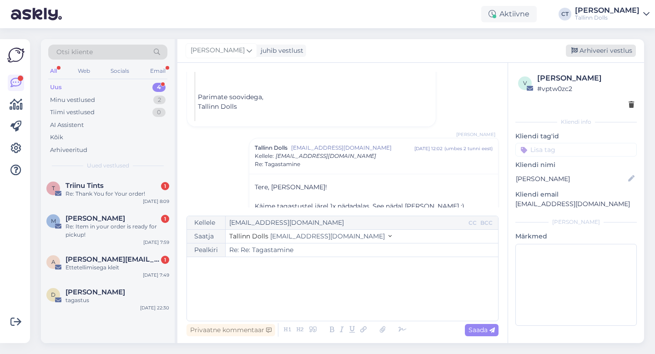
click at [604, 45] on div "Arhiveeri vestlus" at bounding box center [601, 51] width 70 height 12
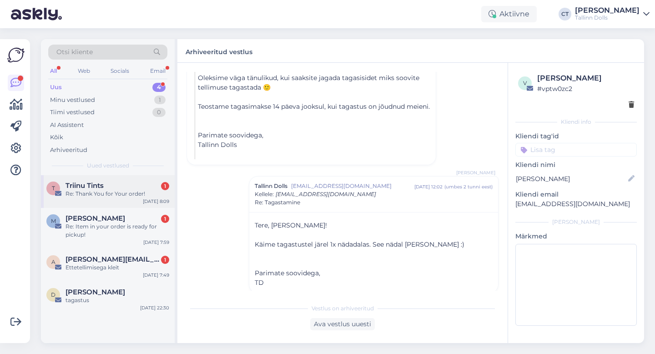
click at [119, 187] on div "Triinu Tints 1" at bounding box center [118, 186] width 104 height 8
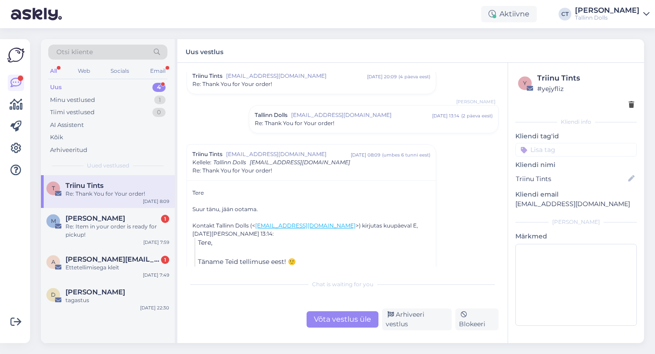
scroll to position [208, 0]
click at [374, 123] on div "Re: Thank You for Your order!" at bounding box center [374, 122] width 238 height 8
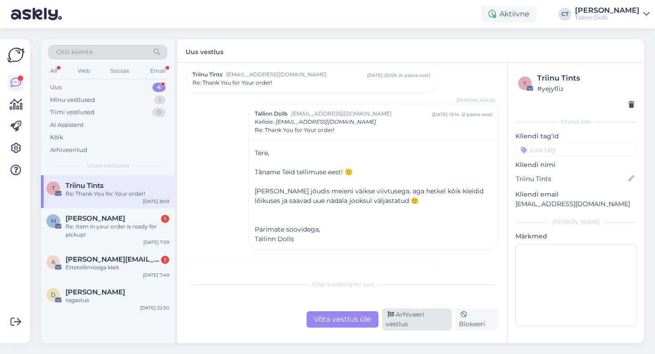
click at [412, 325] on div "Arhiveeri vestlus" at bounding box center [417, 320] width 70 height 22
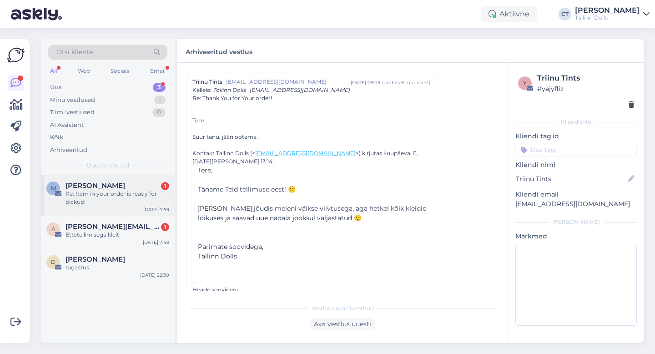
click at [137, 196] on div "Re: Item in your order is ready for pickup!" at bounding box center [118, 198] width 104 height 16
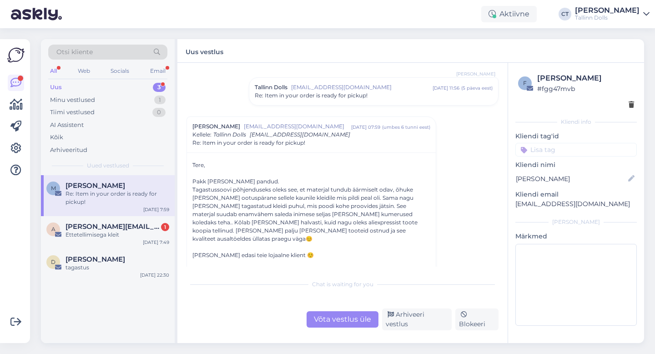
scroll to position [760, 0]
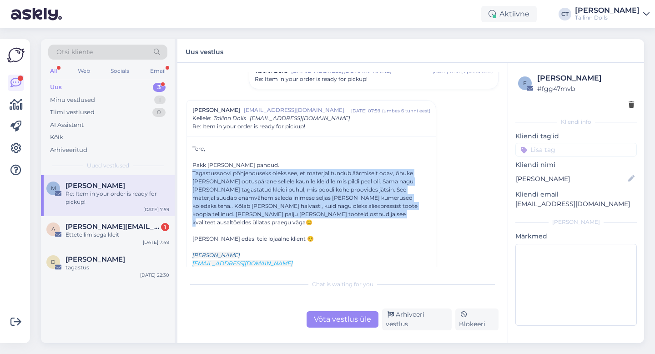
drag, startPoint x: 189, startPoint y: 173, endPoint x: 352, endPoint y: 213, distance: 168.1
click at [352, 213] on div "Tere, Pakk [PERSON_NAME] pandud. Tagastussoovi põhjenduseks oleks see, et mater…" at bounding box center [311, 294] width 249 height 316
copy div "Tagastussoovi põhjenduseks oleks see, et materjal tundub äärmiselt odav, õhuke …"
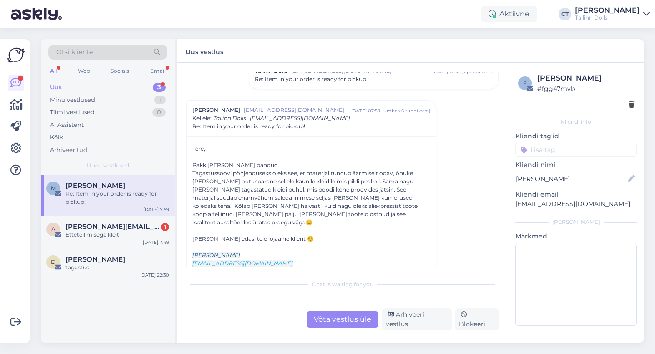
click at [333, 322] on div "Võta vestlus üle" at bounding box center [343, 319] width 72 height 16
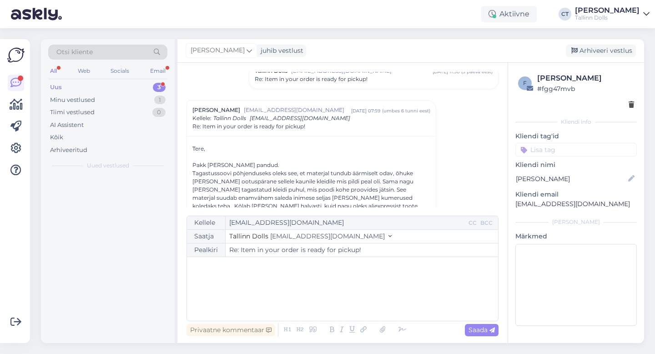
scroll to position [788, 0]
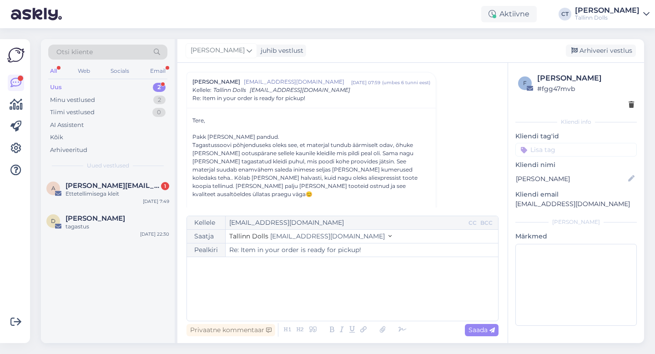
click at [338, 307] on div "﻿" at bounding box center [343, 289] width 302 height 55
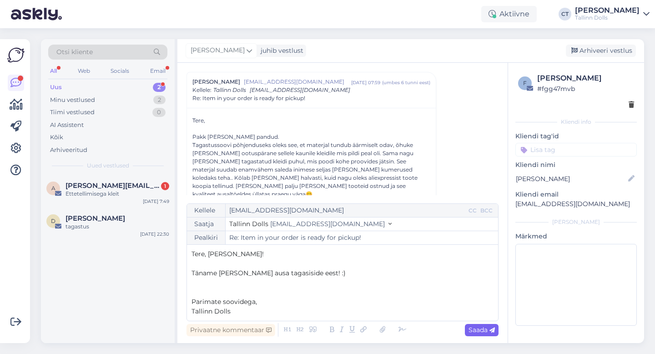
click at [467, 328] on div "Saada" at bounding box center [482, 330] width 34 height 12
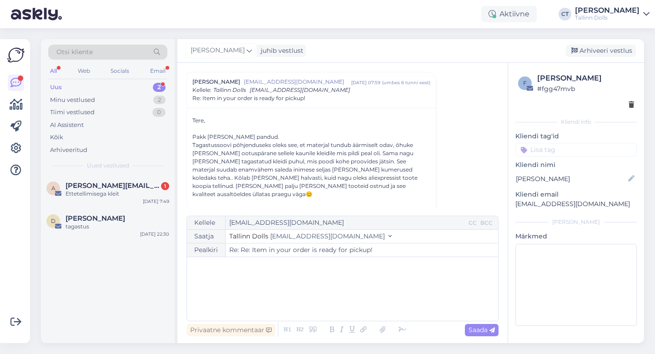
type input "Re: Re: Item in your order is ready for pickup!"
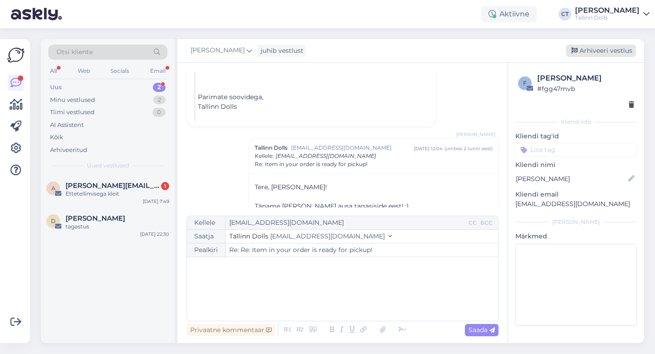
click at [610, 49] on div "Arhiveeri vestlus" at bounding box center [601, 51] width 70 height 12
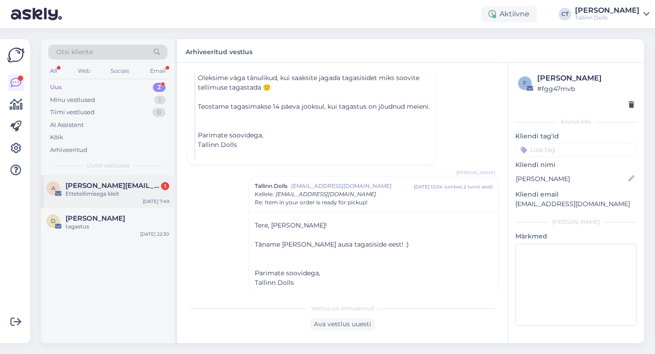
click at [96, 200] on div "a [PERSON_NAME][EMAIL_ADDRESS][DOMAIN_NAME] 1 Ettetellimisega kleit [DATE] 7:49" at bounding box center [108, 191] width 134 height 33
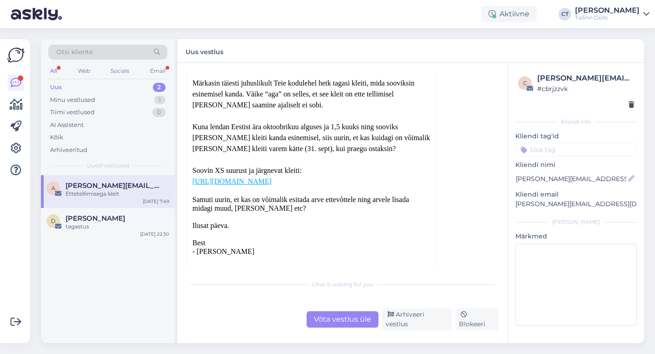
scroll to position [91, 0]
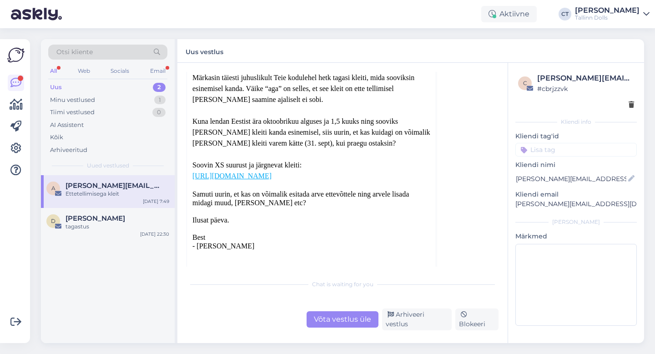
click at [272, 175] on link "[URL][DOMAIN_NAME]" at bounding box center [232, 176] width 79 height 8
click at [335, 323] on div "Võta vestlus üle" at bounding box center [343, 319] width 72 height 16
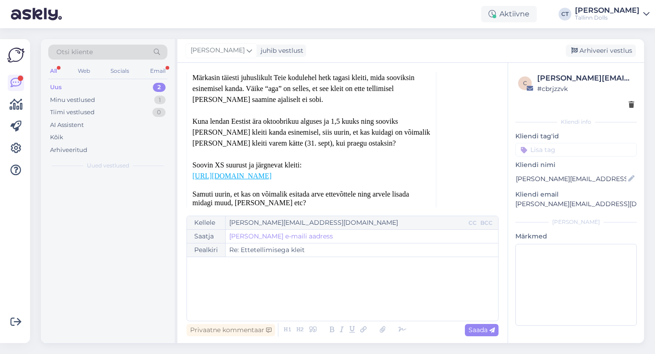
scroll to position [25, 0]
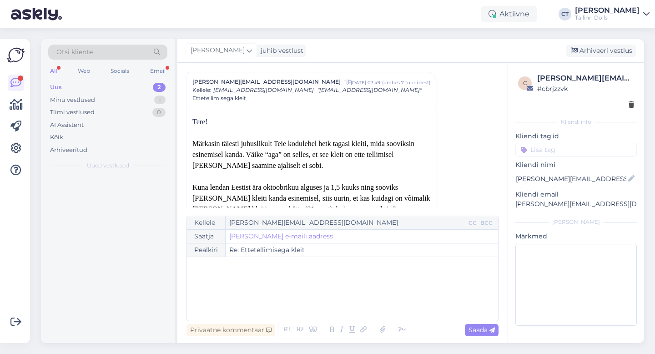
click at [335, 308] on div "﻿" at bounding box center [343, 289] width 302 height 55
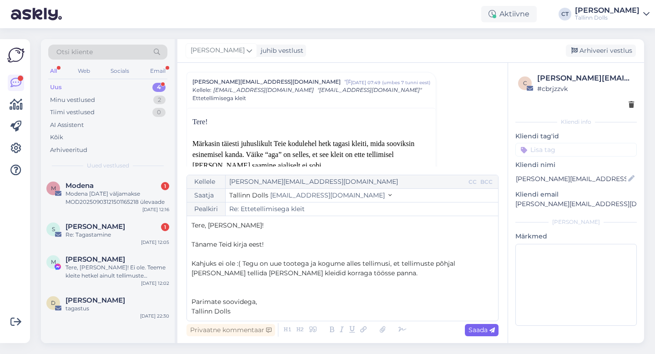
click at [474, 330] on span "Saada" at bounding box center [482, 330] width 26 height 8
type input "Re: Re: Ettetellimisega kleit"
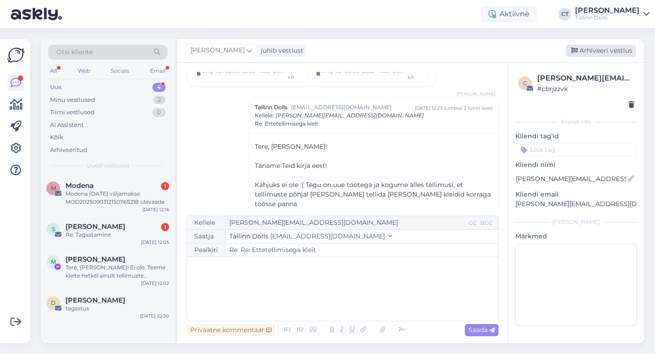
click at [600, 53] on div "Arhiveeri vestlus" at bounding box center [601, 51] width 70 height 12
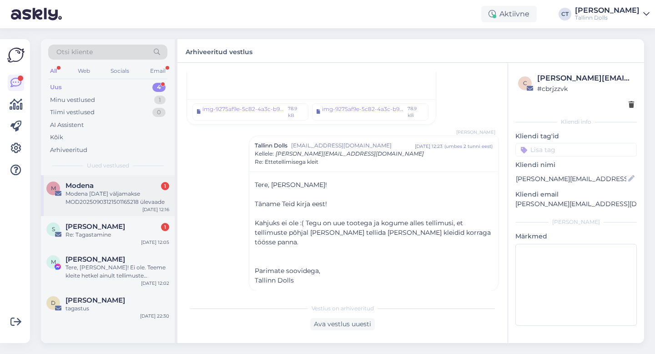
click at [134, 212] on div "M Modena 1 Modena [DATE] väljamakse MOD20250903121501165218 ülevaade [DATE] 12:…" at bounding box center [108, 195] width 134 height 41
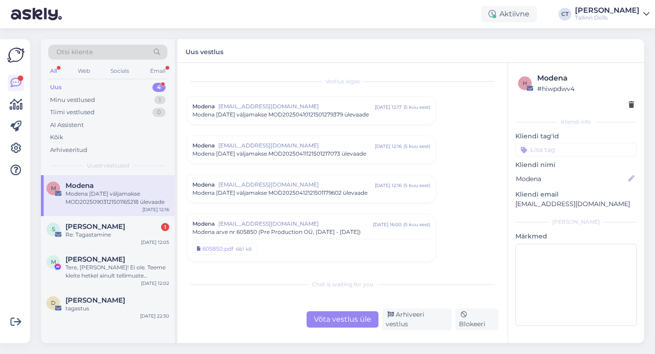
scroll to position [3863, 0]
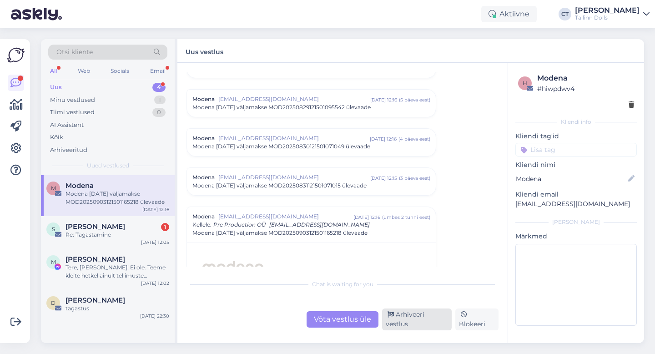
click at [403, 324] on div "Arhiveeri vestlus" at bounding box center [417, 320] width 70 height 22
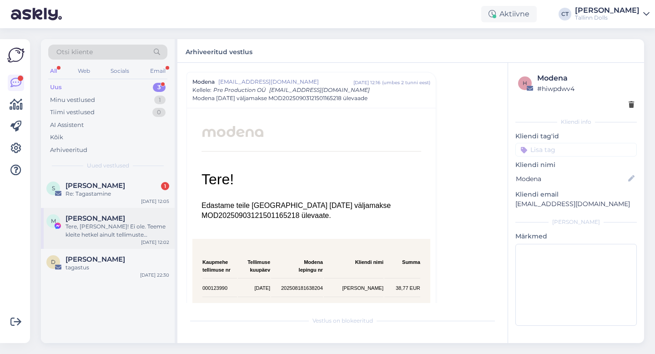
click at [135, 211] on div "M [PERSON_NAME] Tere, [PERSON_NAME]! Ei ole. Teeme kleite hetkel ainult tellimu…" at bounding box center [108, 228] width 134 height 41
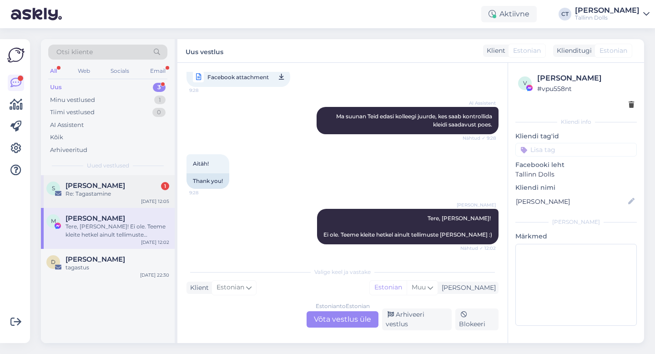
click at [135, 199] on div "S [PERSON_NAME] 1 Re: Tagastamine [DATE] 12:05" at bounding box center [108, 191] width 134 height 33
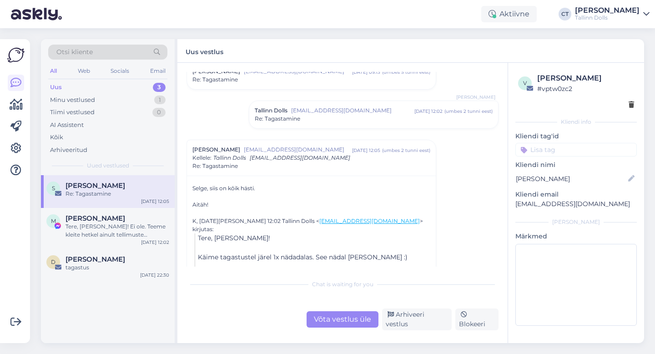
scroll to position [114, 0]
click at [335, 118] on div "Re: Tagastamine" at bounding box center [374, 118] width 238 height 8
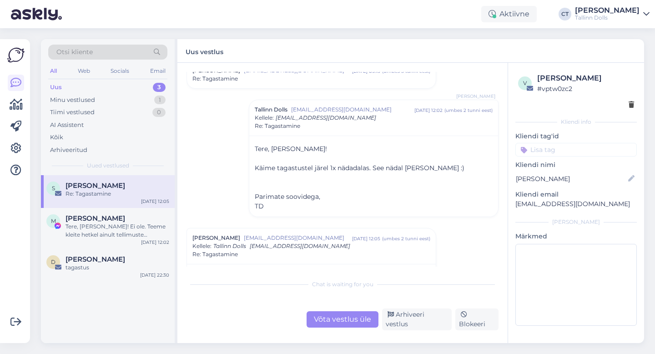
scroll to position [131, 0]
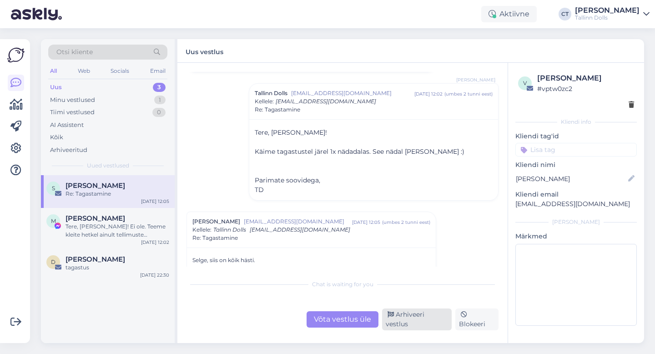
click at [409, 323] on div "Arhiveeri vestlus" at bounding box center [417, 320] width 70 height 22
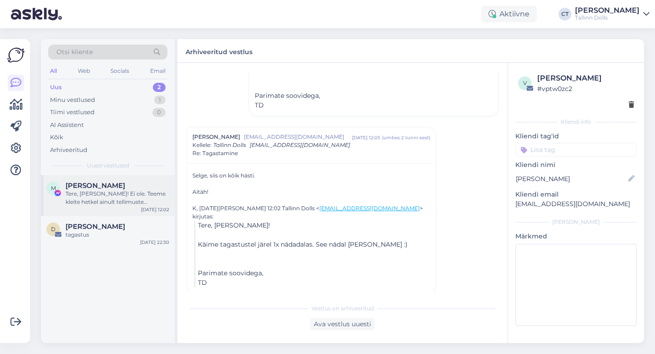
click at [102, 215] on div "M [PERSON_NAME] Tere, [PERSON_NAME]! Ei ole. Teeme kleite hetkel ainult tellimu…" at bounding box center [108, 195] width 134 height 41
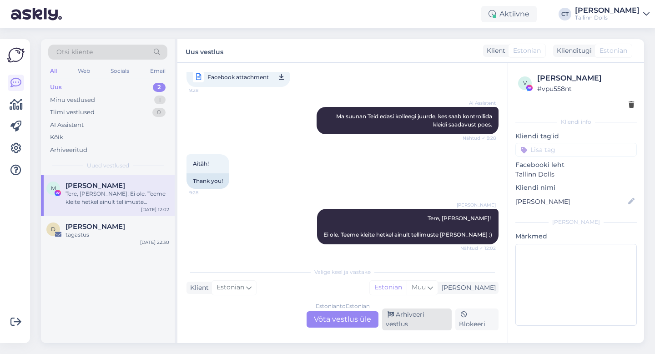
click at [412, 324] on div "Arhiveeri vestlus" at bounding box center [417, 320] width 70 height 22
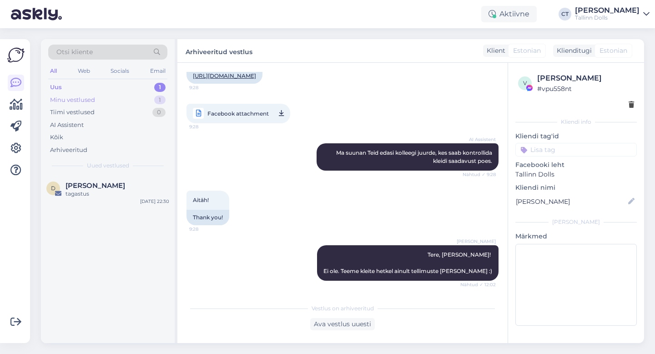
click at [96, 99] on div "Minu vestlused 1" at bounding box center [107, 100] width 119 height 13
click at [96, 86] on div "Uus 1" at bounding box center [107, 87] width 119 height 13
click at [92, 98] on div "Minu vestlused" at bounding box center [72, 100] width 45 height 9
click at [95, 183] on span "[PERSON_NAME]" at bounding box center [96, 186] width 60 height 8
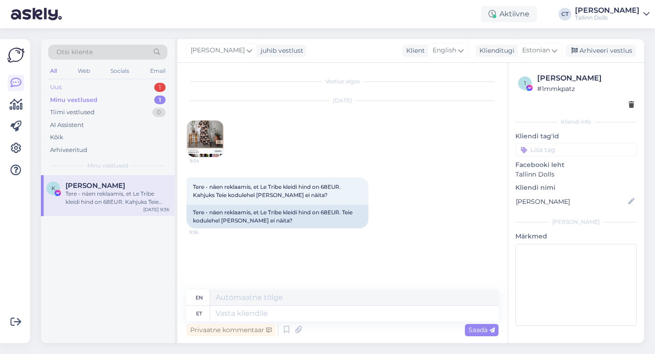
click at [63, 88] on div "Uus 1" at bounding box center [107, 87] width 119 height 13
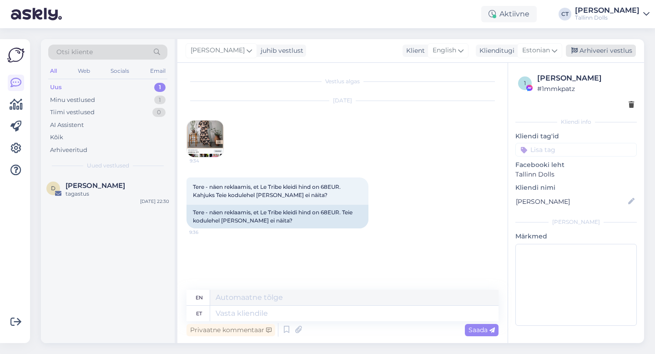
click at [591, 51] on div "Arhiveeri vestlus" at bounding box center [601, 51] width 70 height 12
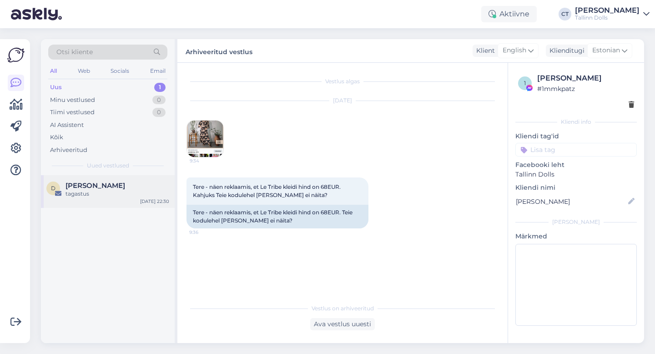
click at [124, 188] on span "[PERSON_NAME]" at bounding box center [96, 186] width 60 height 8
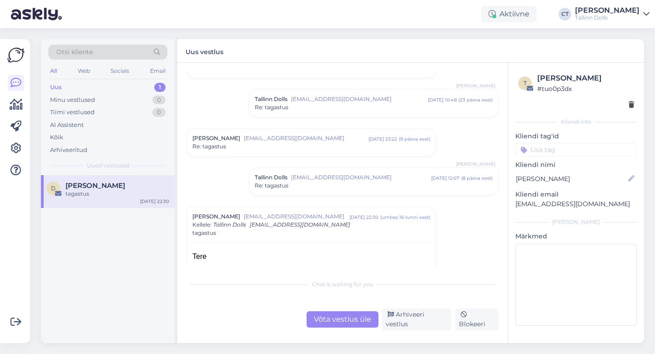
scroll to position [124, 0]
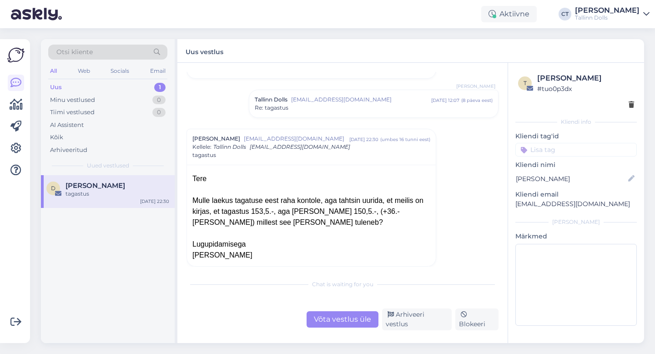
click at [326, 322] on div "Võta vestlus üle" at bounding box center [343, 319] width 72 height 16
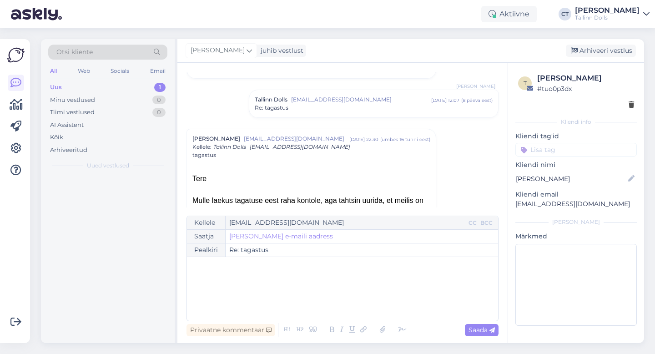
scroll to position [181, 0]
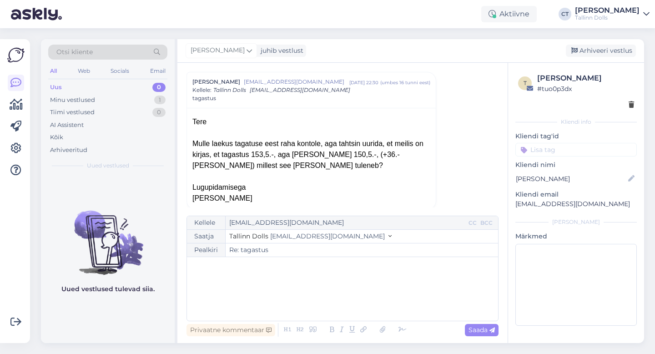
click at [325, 291] on div "﻿" at bounding box center [343, 289] width 302 height 55
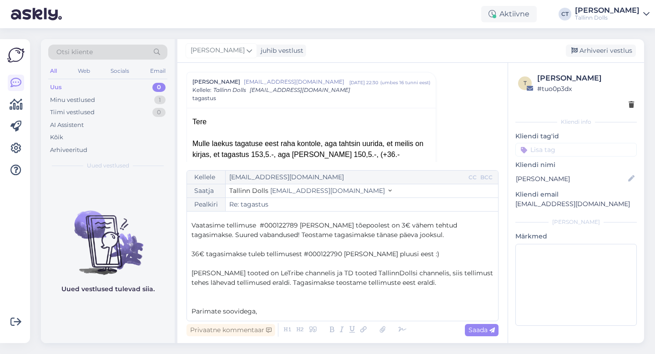
scroll to position [24, 0]
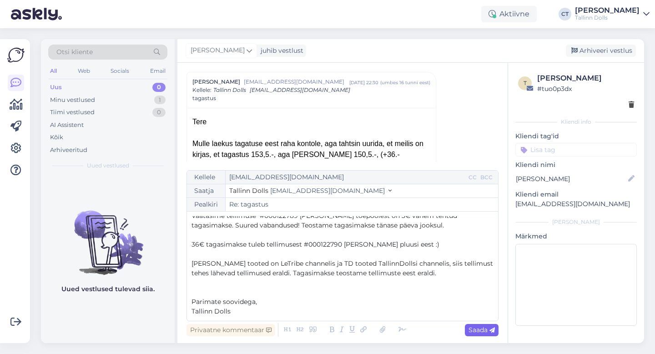
click at [485, 331] on span "Saada" at bounding box center [482, 330] width 26 height 8
type input "Re: tagastus"
